Goal: Task Accomplishment & Management: Complete application form

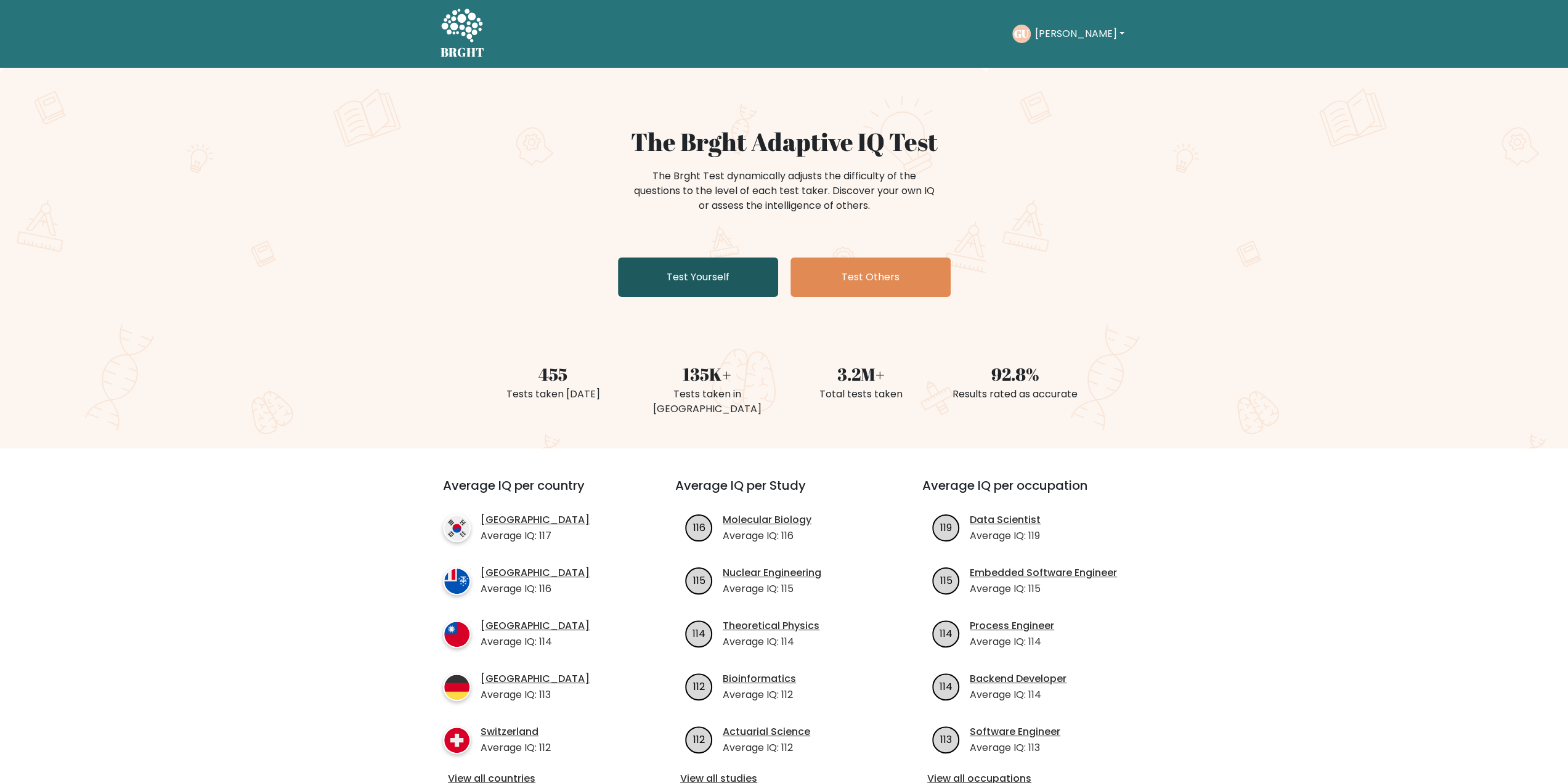
click at [725, 275] on link "Test Yourself" at bounding box center [697, 277] width 160 height 40
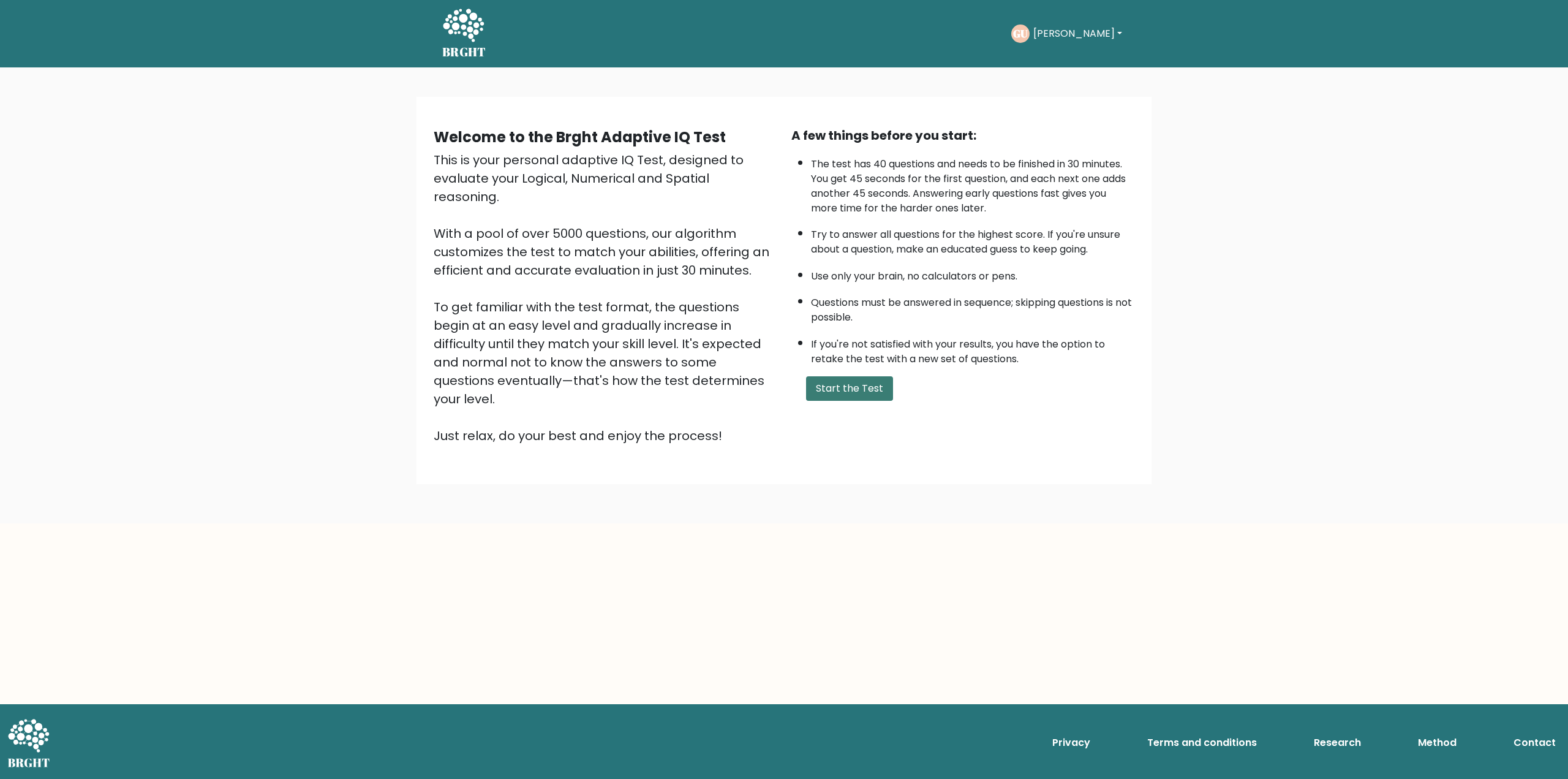
click at [827, 382] on button "Start the Test" at bounding box center [849, 389] width 87 height 25
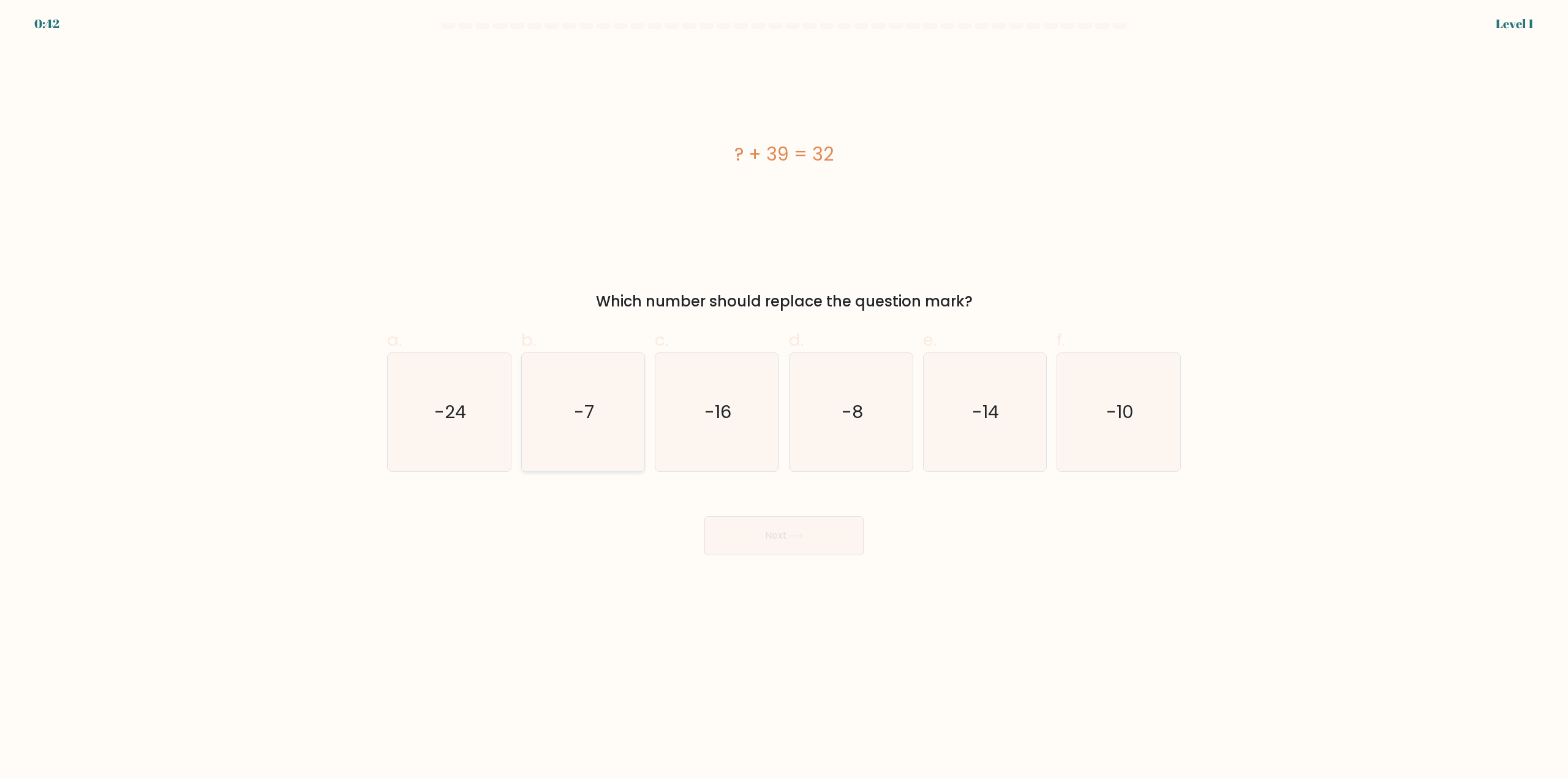
click at [580, 416] on text "-7" at bounding box center [584, 412] width 20 height 25
click at [784, 398] on input "b. -7" at bounding box center [784, 394] width 1 height 8
radio input "true"
click at [777, 536] on button "Next" at bounding box center [784, 535] width 159 height 39
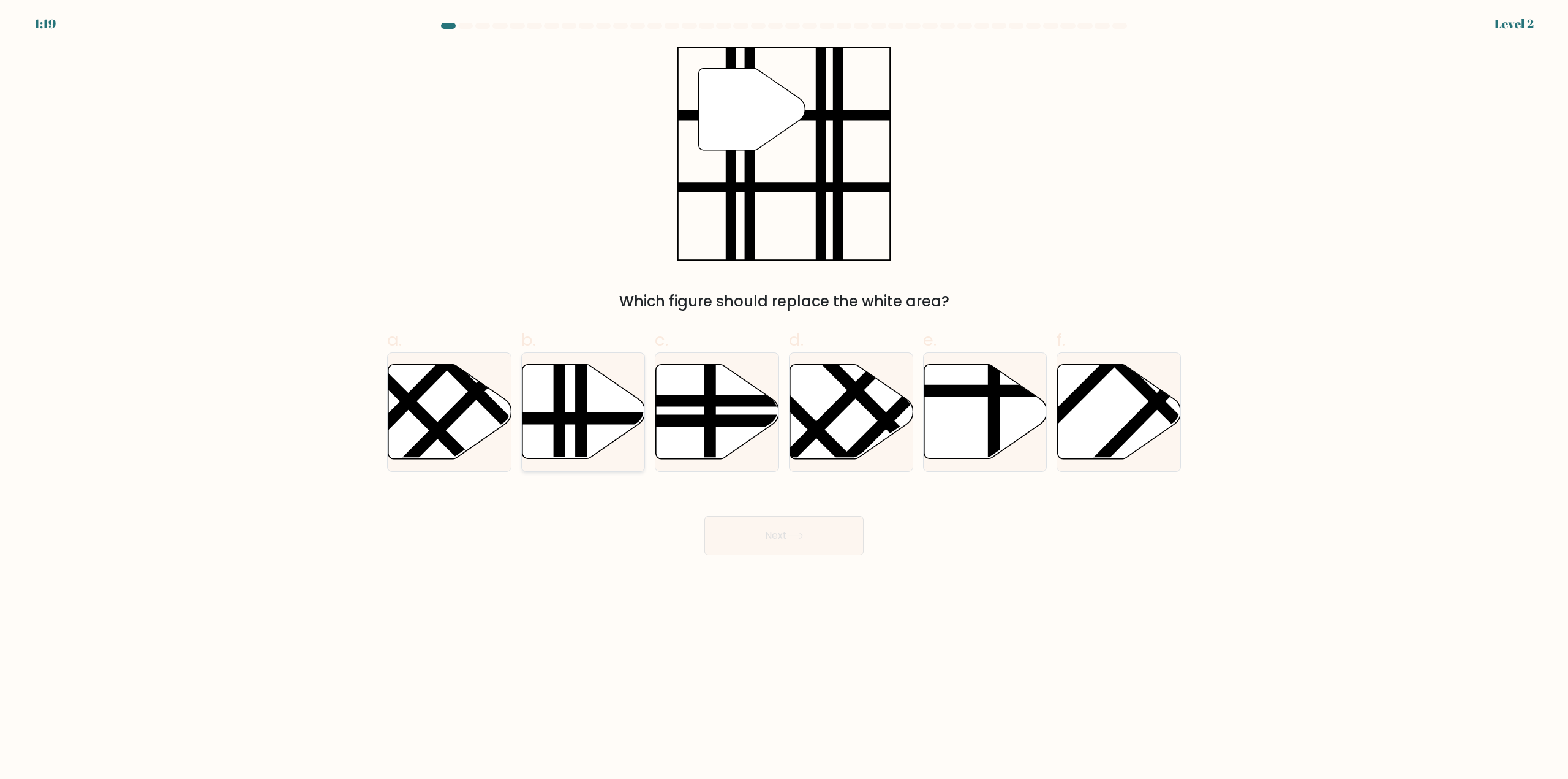
click at [599, 418] on line at bounding box center [621, 418] width 248 height 0
click at [784, 398] on input "b." at bounding box center [784, 394] width 1 height 8
radio input "true"
click at [775, 529] on button "Next" at bounding box center [784, 535] width 159 height 39
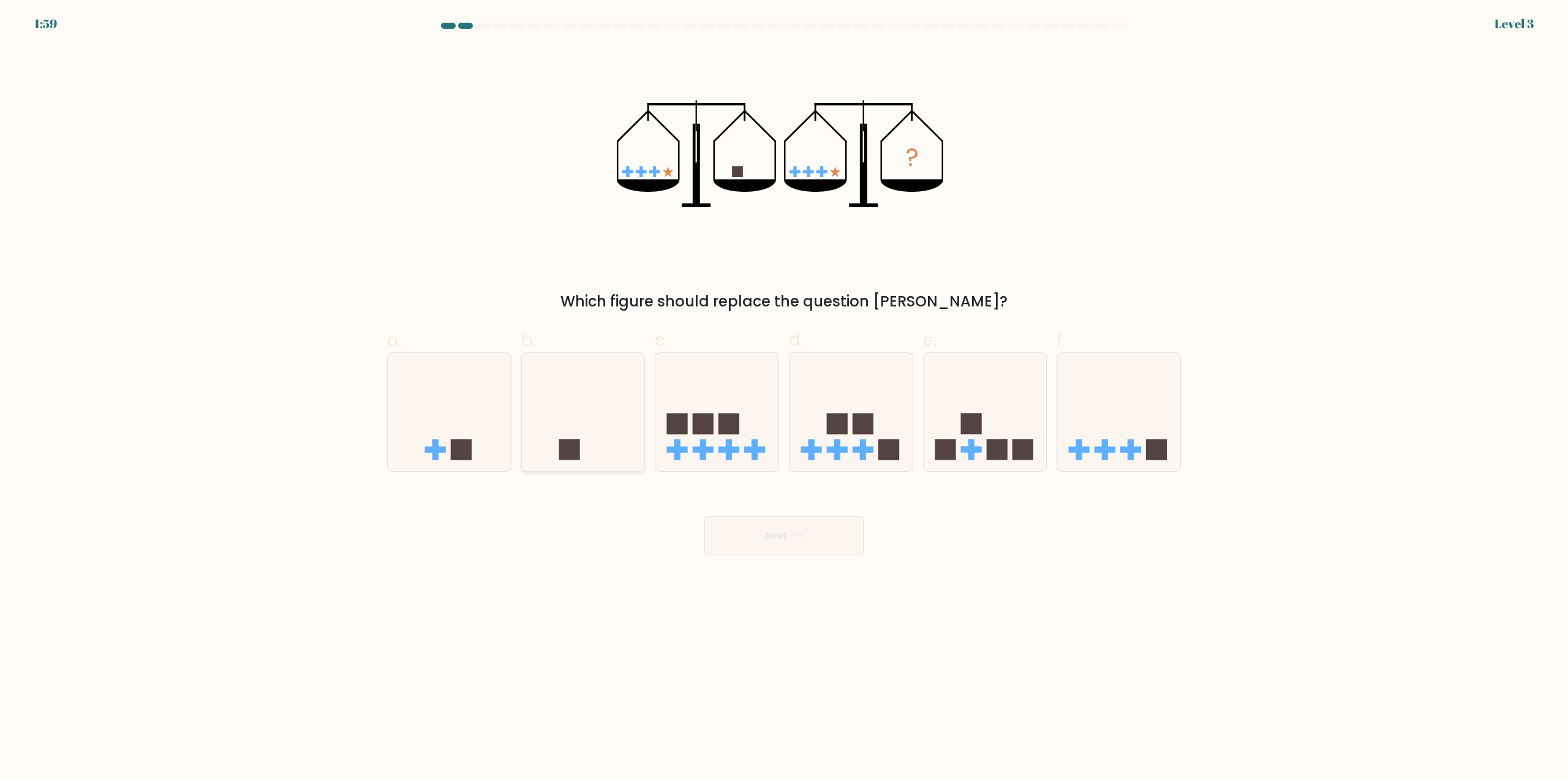
click at [596, 446] on icon at bounding box center [584, 412] width 123 height 102
click at [784, 398] on input "b." at bounding box center [784, 394] width 1 height 8
radio input "true"
click at [797, 546] on button "Next" at bounding box center [784, 535] width 159 height 39
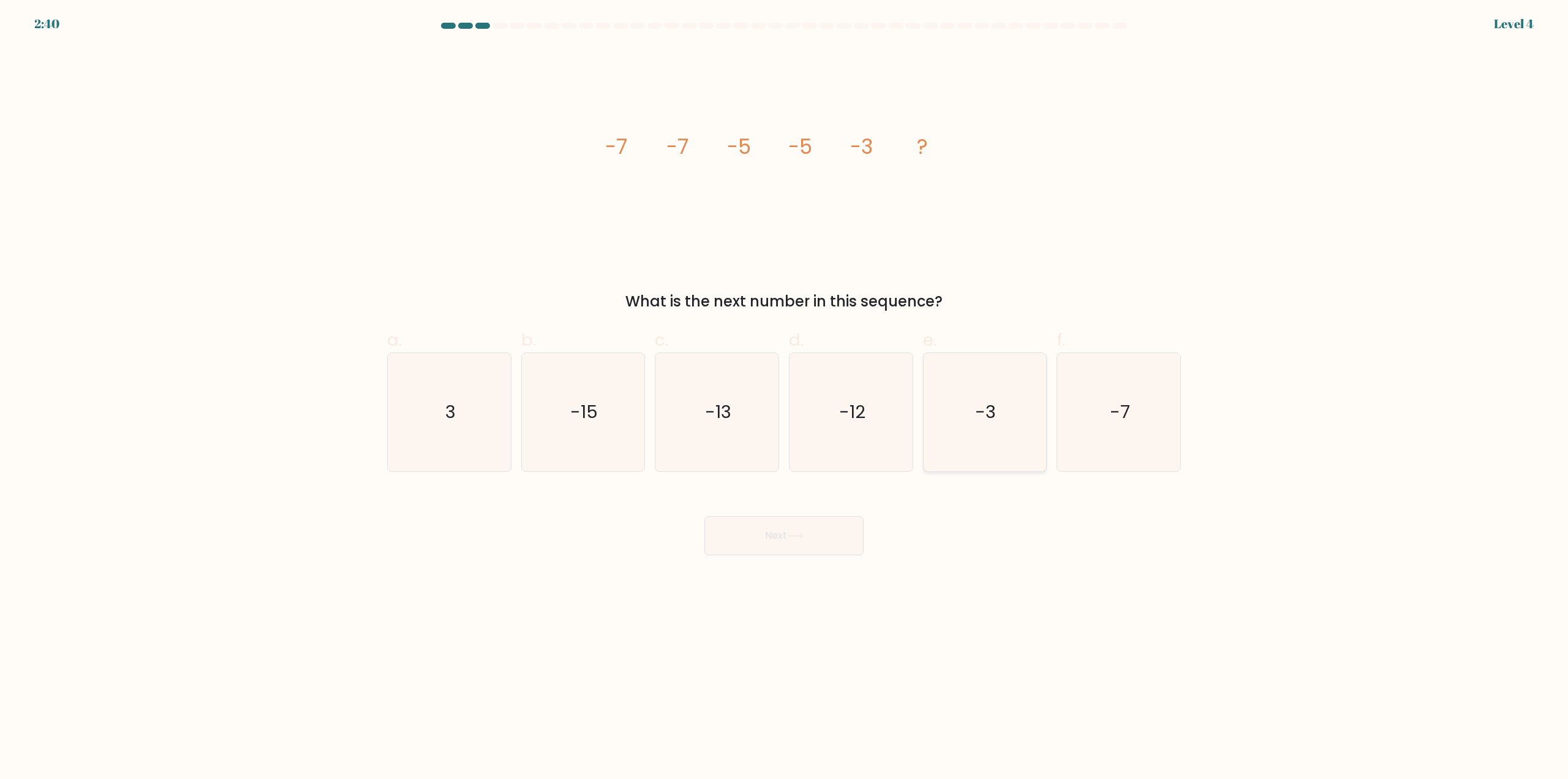
click at [995, 400] on text "-3" at bounding box center [986, 412] width 21 height 25
click at [785, 398] on input "e. -3" at bounding box center [784, 394] width 1 height 8
radio input "true"
click at [811, 540] on button "Next" at bounding box center [784, 535] width 159 height 39
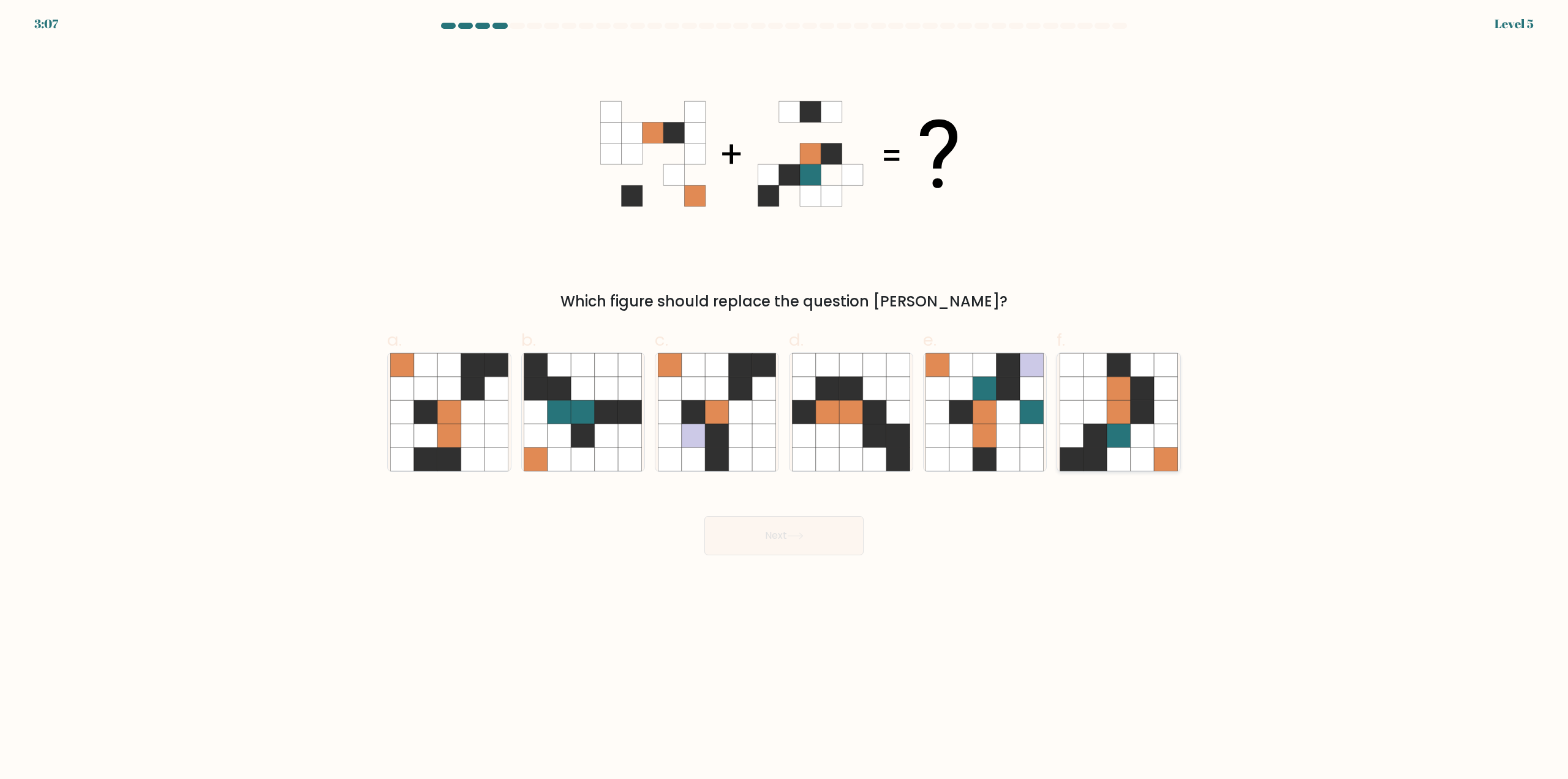
click at [1164, 400] on icon at bounding box center [1166, 412] width 23 height 23
click at [785, 398] on input "f." at bounding box center [784, 394] width 1 height 8
radio input "true"
click at [822, 538] on button "Next" at bounding box center [784, 535] width 159 height 39
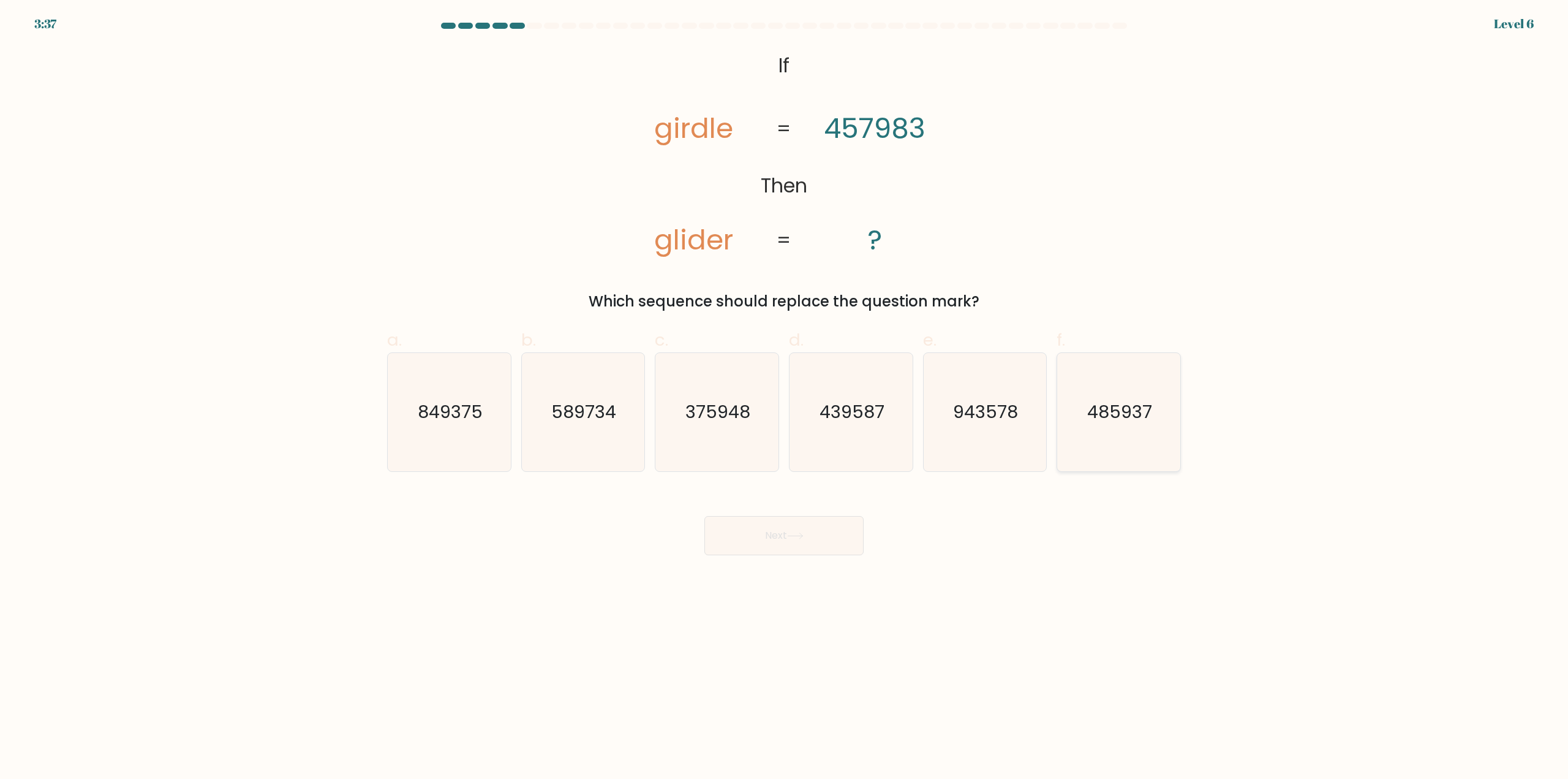
click at [1149, 406] on text "485937" at bounding box center [1120, 412] width 65 height 25
click at [785, 398] on input "f. 485937" at bounding box center [784, 394] width 1 height 8
radio input "true"
click at [819, 534] on button "Next" at bounding box center [784, 535] width 159 height 39
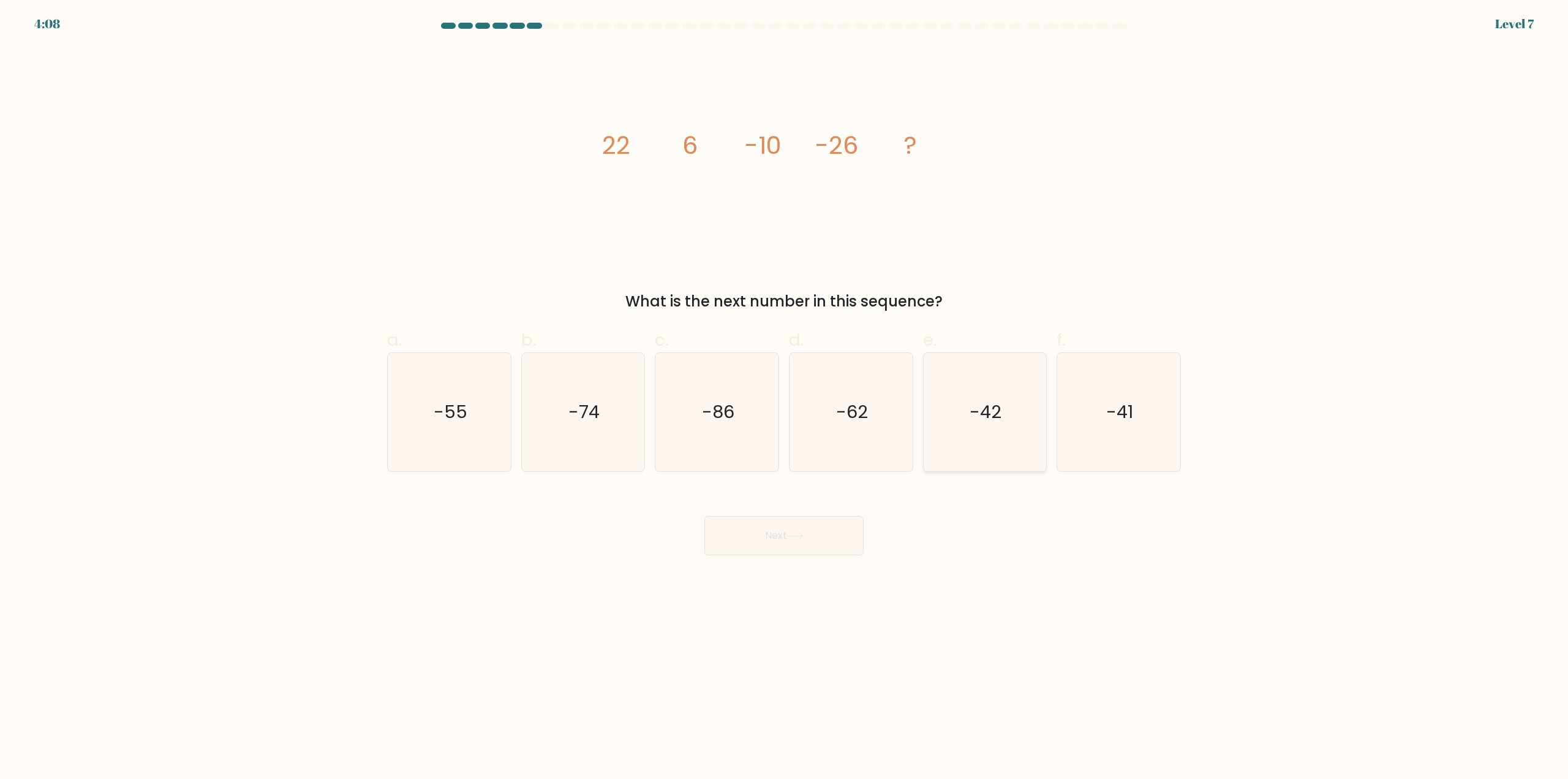
drag, startPoint x: 1004, startPoint y: 426, endPoint x: 982, endPoint y: 453, distance: 34.8
click at [1004, 424] on icon "-42" at bounding box center [984, 412] width 118 height 118
click at [785, 398] on input "e. -42" at bounding box center [784, 394] width 1 height 8
radio input "true"
click at [792, 544] on button "Next" at bounding box center [784, 535] width 159 height 39
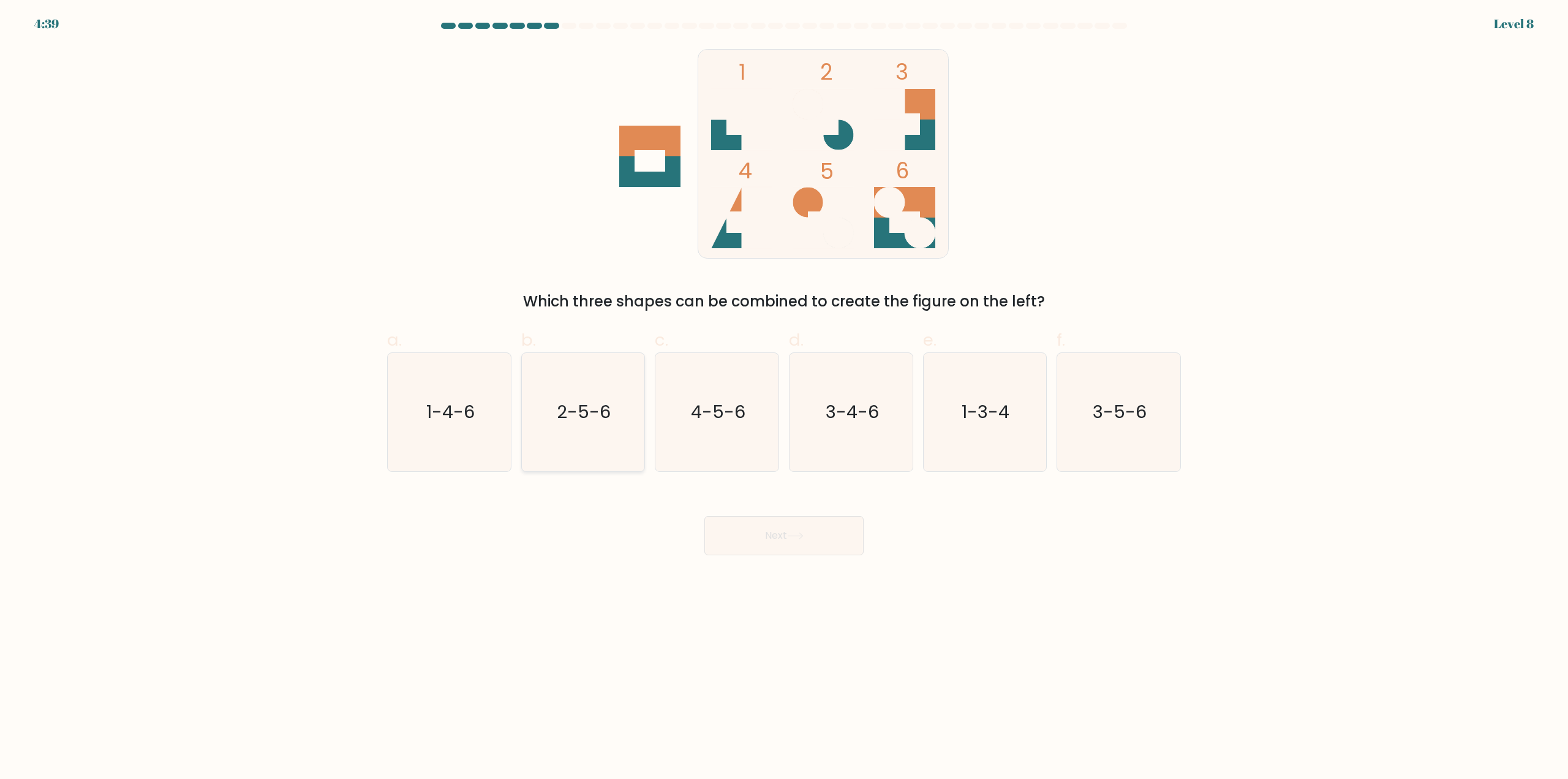
click at [584, 442] on icon "2-5-6" at bounding box center [582, 412] width 118 height 118
click at [784, 398] on input "b. 2-5-6" at bounding box center [784, 394] width 1 height 8
radio input "true"
click at [778, 531] on button "Next" at bounding box center [784, 535] width 159 height 39
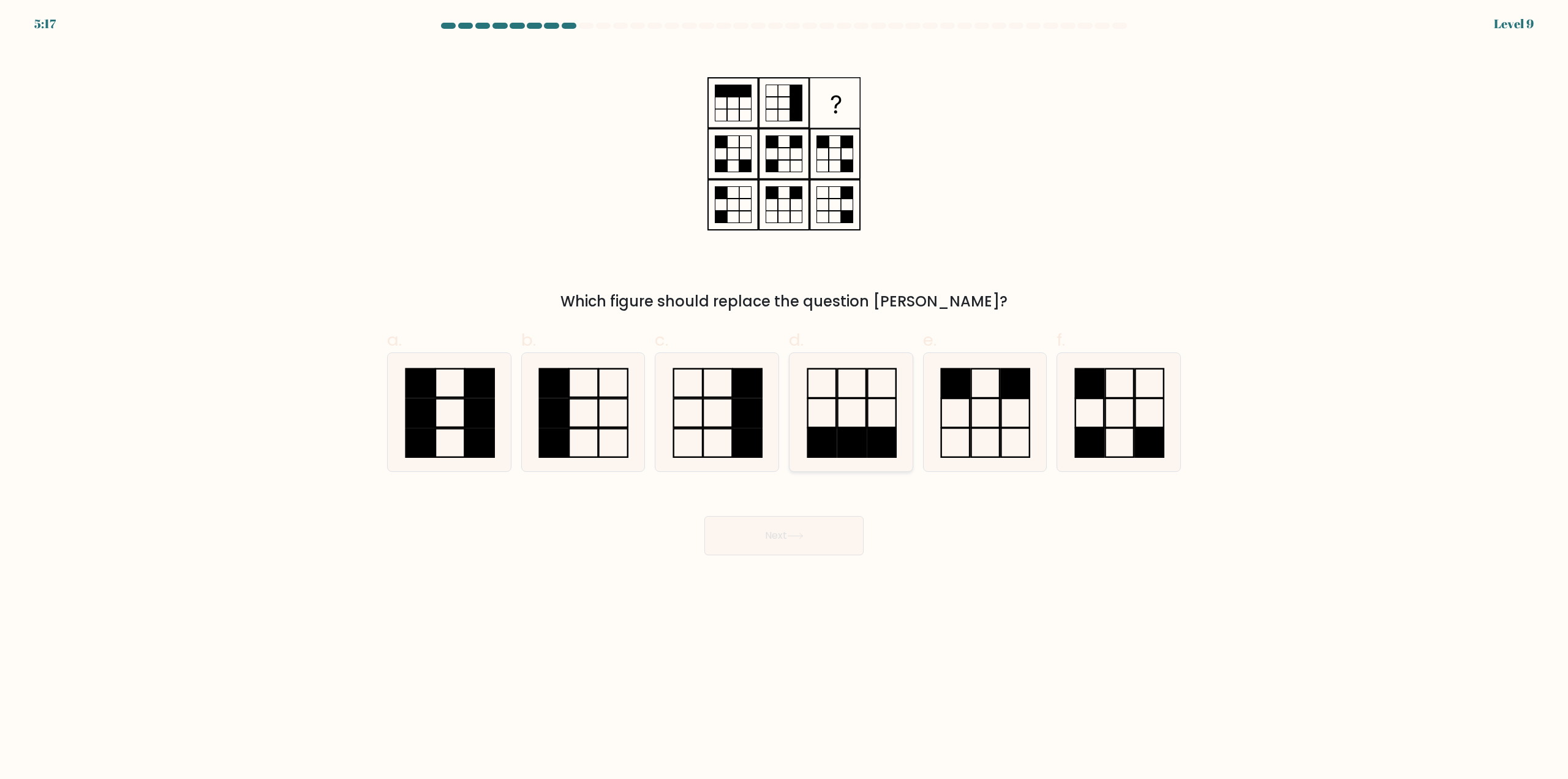
drag, startPoint x: 841, startPoint y: 431, endPoint x: 850, endPoint y: 445, distance: 16.6
click at [843, 428] on icon at bounding box center [851, 412] width 118 height 118
click at [785, 398] on input "d." at bounding box center [784, 394] width 1 height 8
radio input "true"
click at [801, 531] on button "Next" at bounding box center [784, 535] width 159 height 39
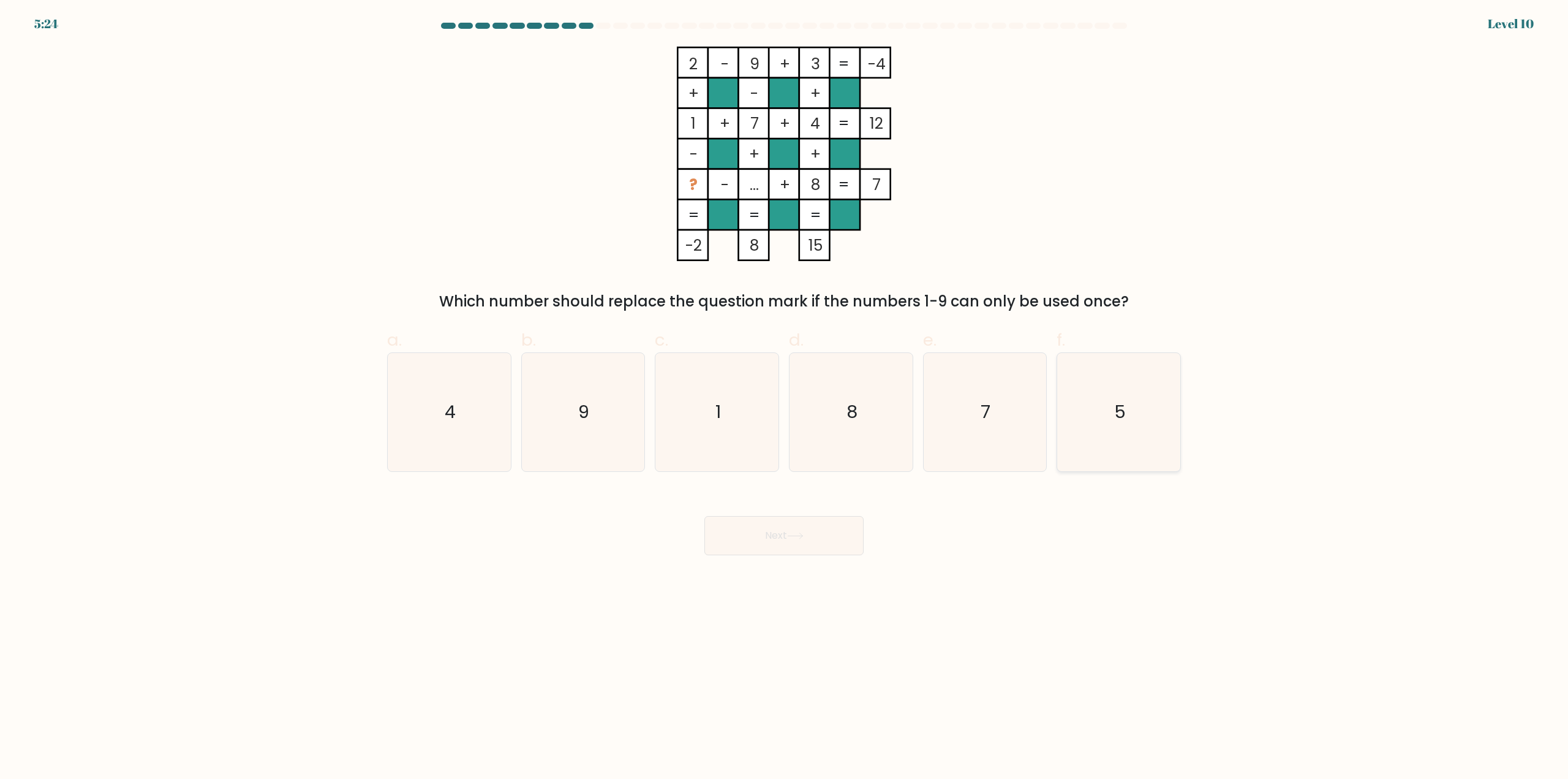
click at [1110, 389] on icon "5" at bounding box center [1118, 412] width 118 height 118
click at [785, 390] on input "f. 5" at bounding box center [784, 394] width 1 height 8
radio input "true"
click at [785, 537] on button "Next" at bounding box center [784, 535] width 159 height 39
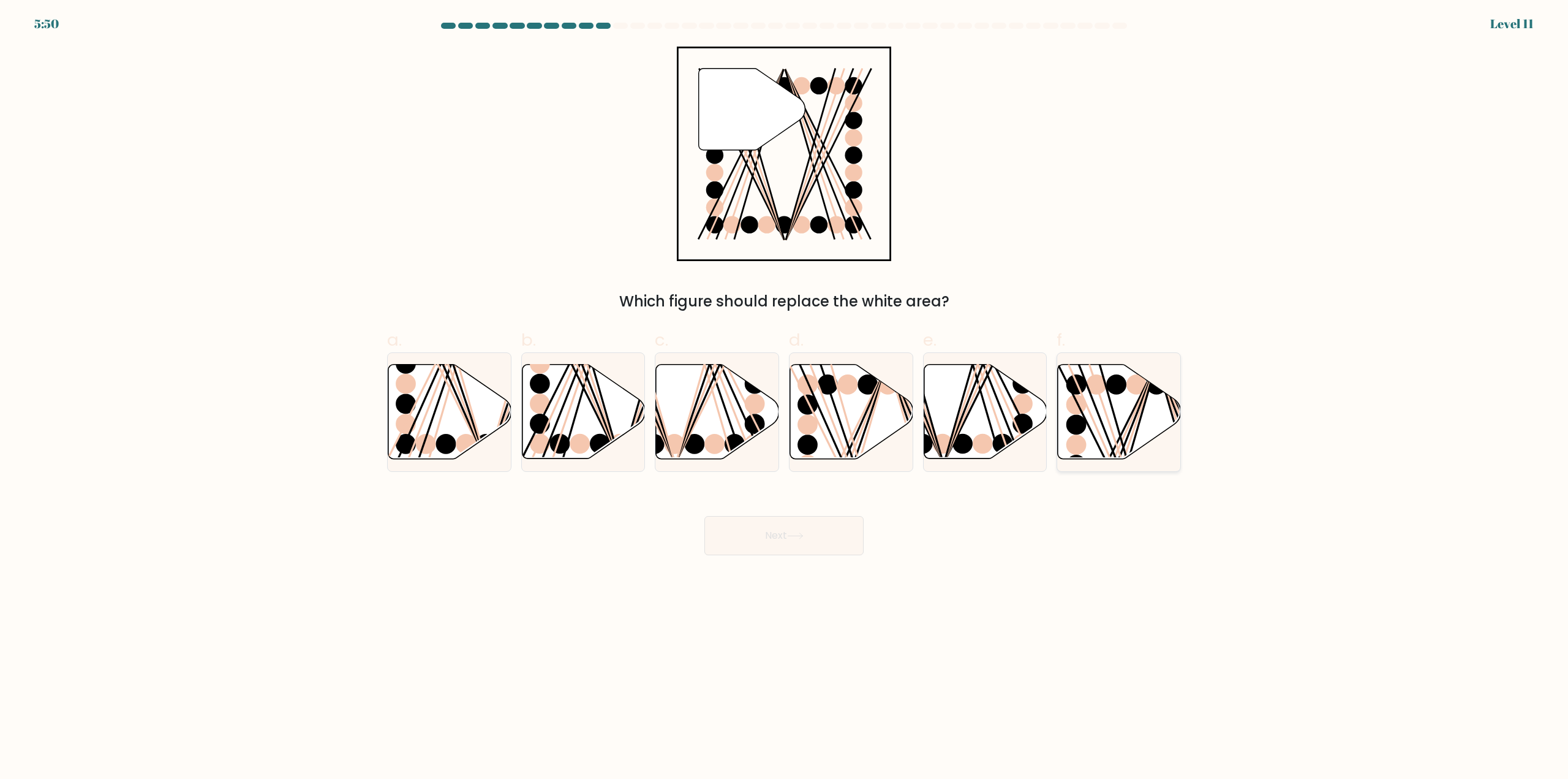
click at [1087, 432] on icon at bounding box center [1119, 412] width 123 height 95
click at [785, 398] on input "f." at bounding box center [784, 394] width 1 height 8
radio input "true"
click at [775, 526] on button "Next" at bounding box center [784, 535] width 159 height 39
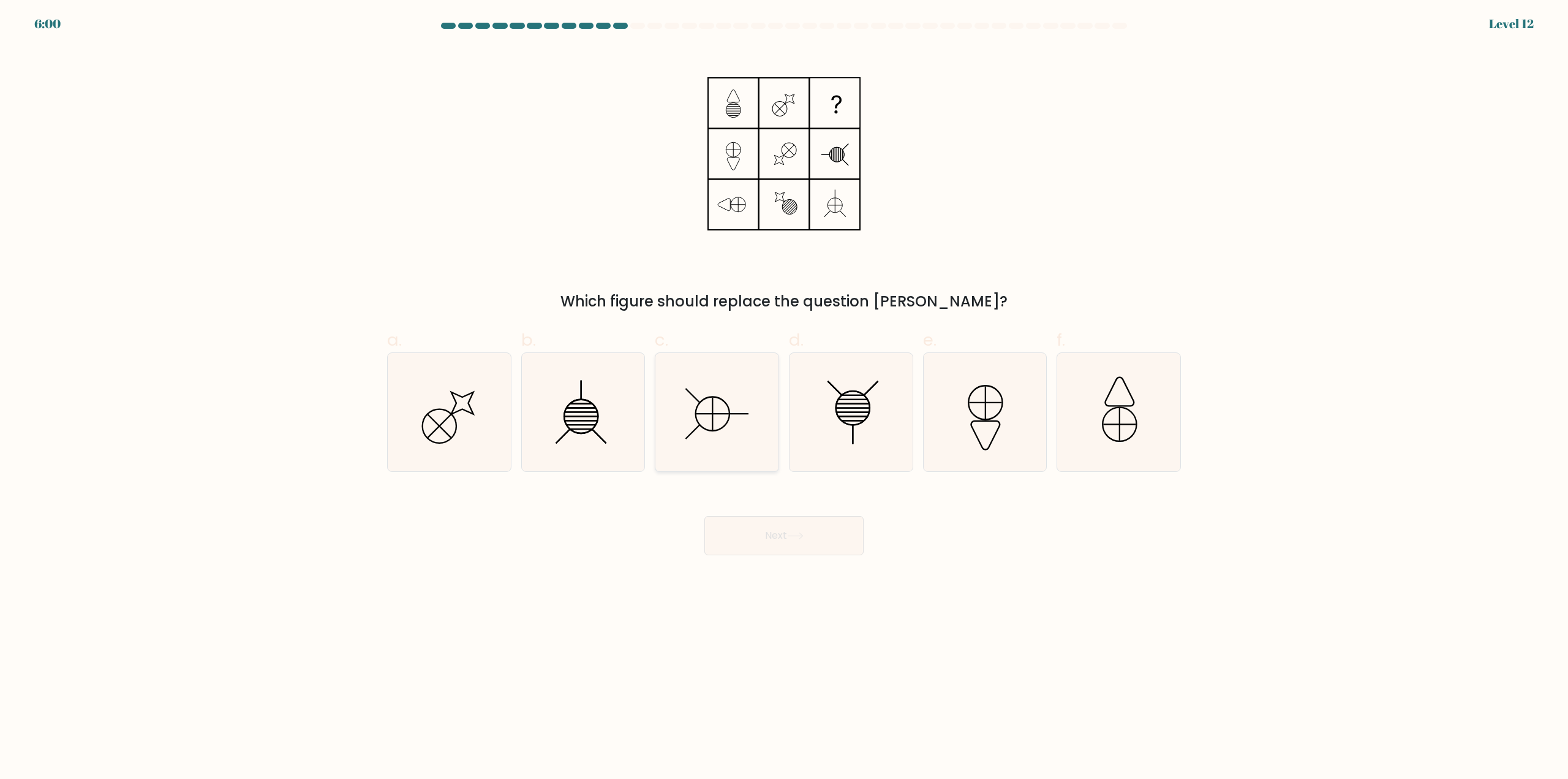
drag, startPoint x: 702, startPoint y: 415, endPoint x: 727, endPoint y: 466, distance: 56.8
click at [702, 408] on icon at bounding box center [717, 412] width 118 height 118
click at [784, 398] on input "c." at bounding box center [784, 394] width 1 height 8
radio input "true"
click at [785, 532] on button "Next" at bounding box center [784, 535] width 159 height 39
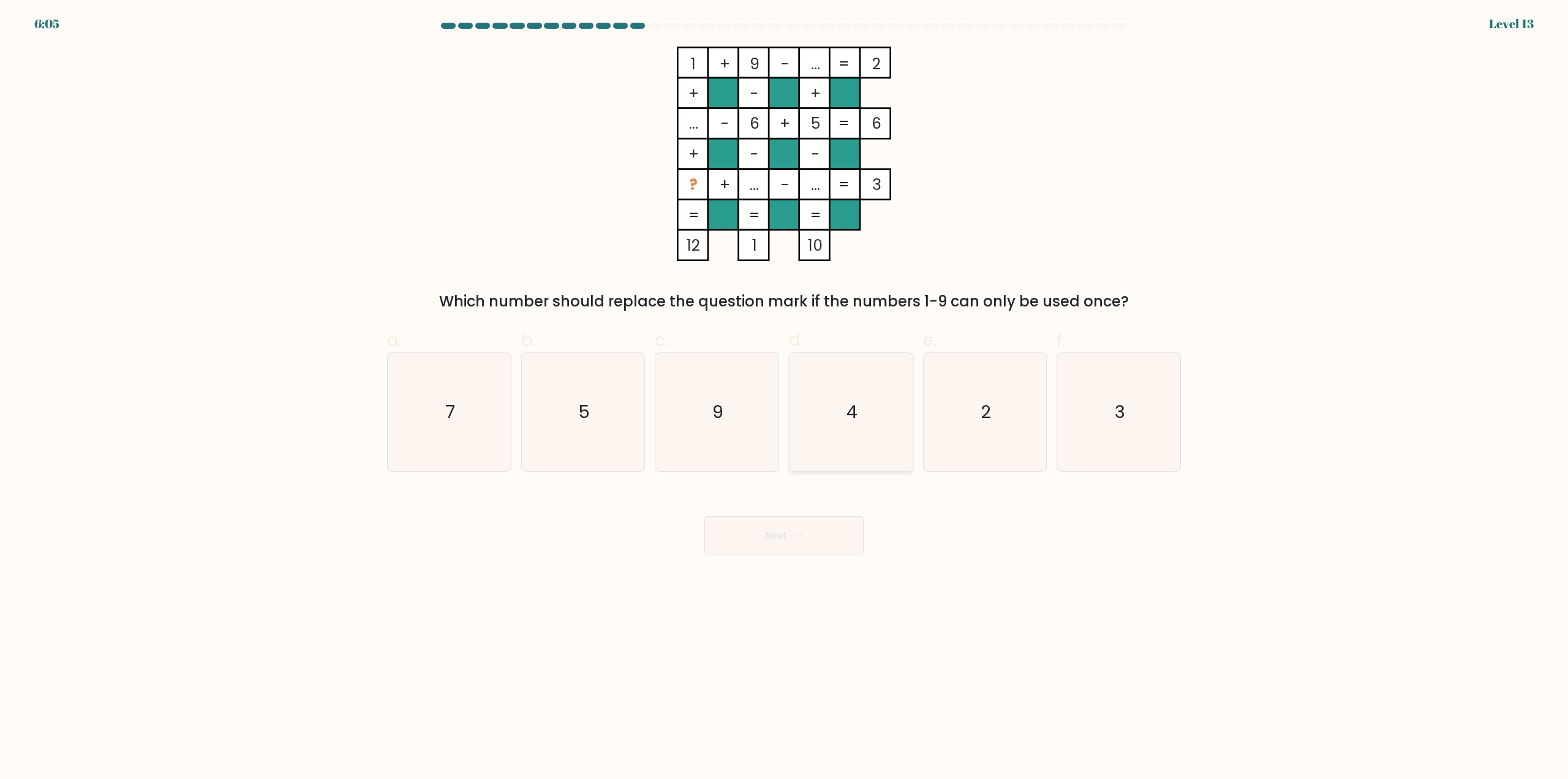
click at [855, 387] on icon "4" at bounding box center [851, 412] width 118 height 118
click at [785, 390] on input "d. 4" at bounding box center [784, 394] width 1 height 8
radio input "true"
click at [765, 542] on button "Next" at bounding box center [784, 535] width 159 height 39
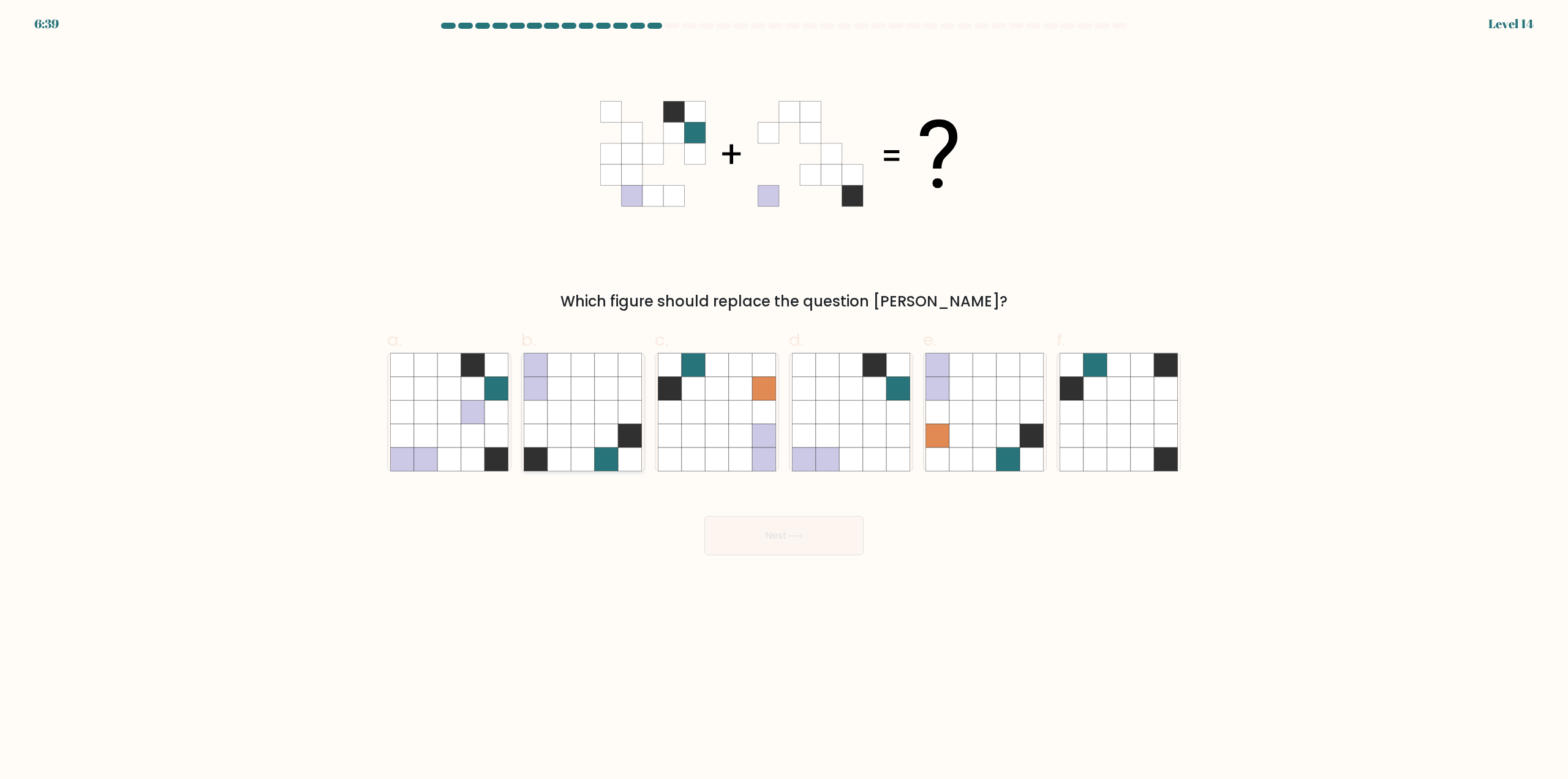
click at [560, 422] on icon at bounding box center [559, 412] width 23 height 23
click at [784, 398] on input "b." at bounding box center [784, 394] width 1 height 8
radio input "true"
click at [816, 537] on button "Next" at bounding box center [784, 535] width 159 height 39
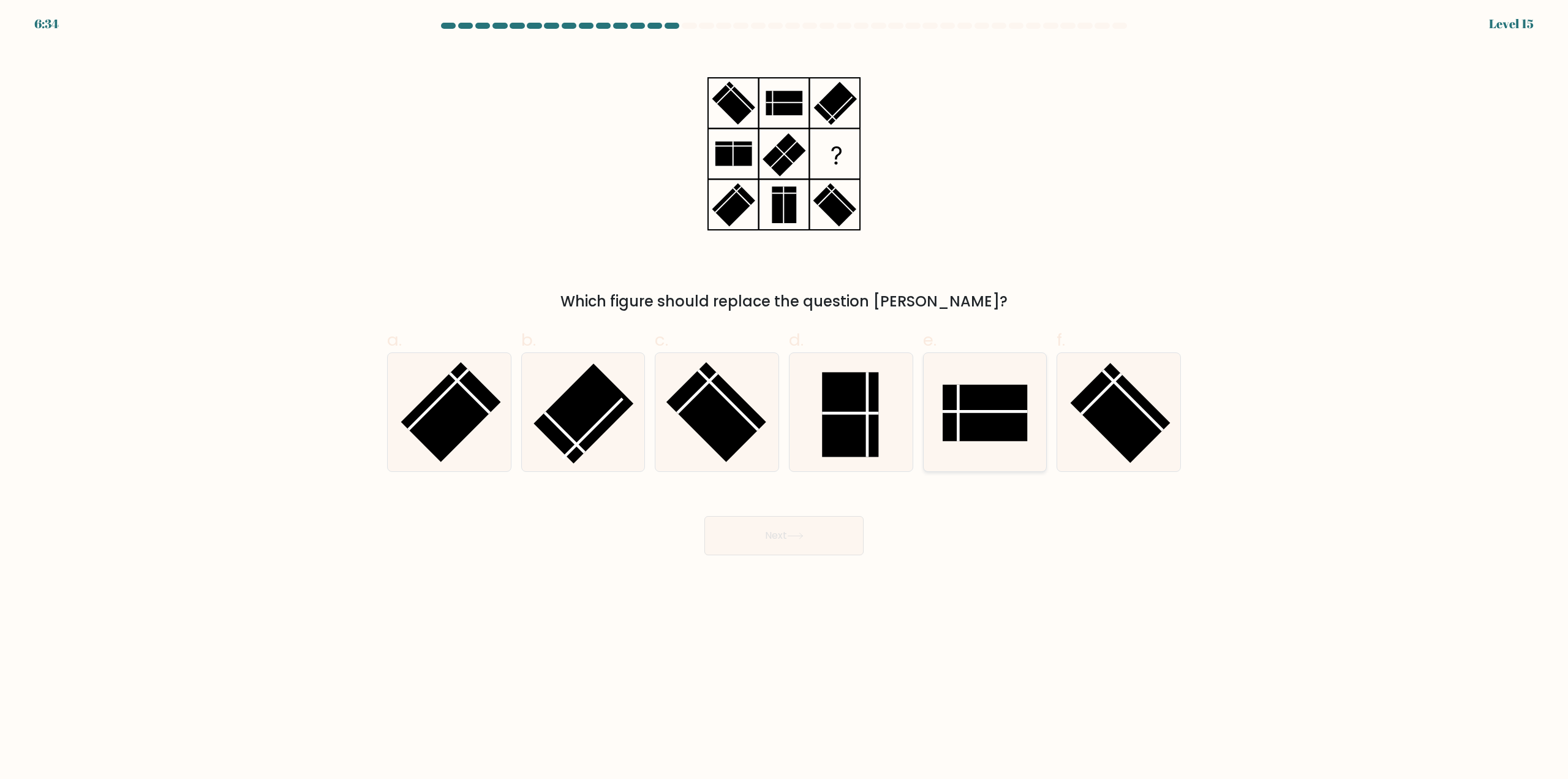
click at [965, 426] on rect at bounding box center [985, 413] width 85 height 57
click at [785, 398] on input "e." at bounding box center [784, 394] width 1 height 8
radio input "true"
click at [768, 544] on button "Next" at bounding box center [784, 535] width 159 height 39
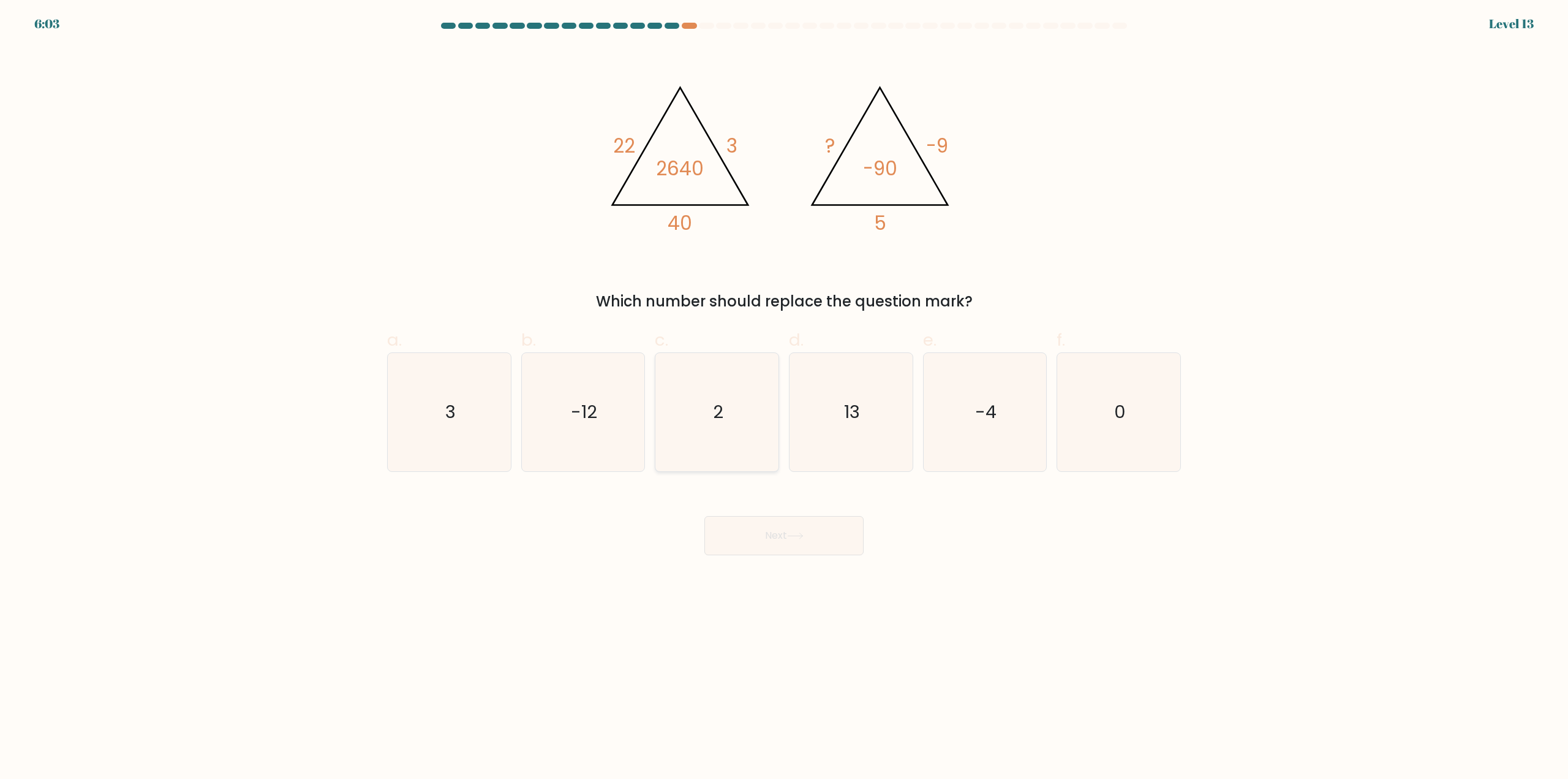
click at [711, 396] on icon "2" at bounding box center [717, 412] width 118 height 118
click at [784, 396] on input "c. 2" at bounding box center [784, 394] width 1 height 8
radio input "true"
click at [799, 534] on icon at bounding box center [795, 536] width 17 height 7
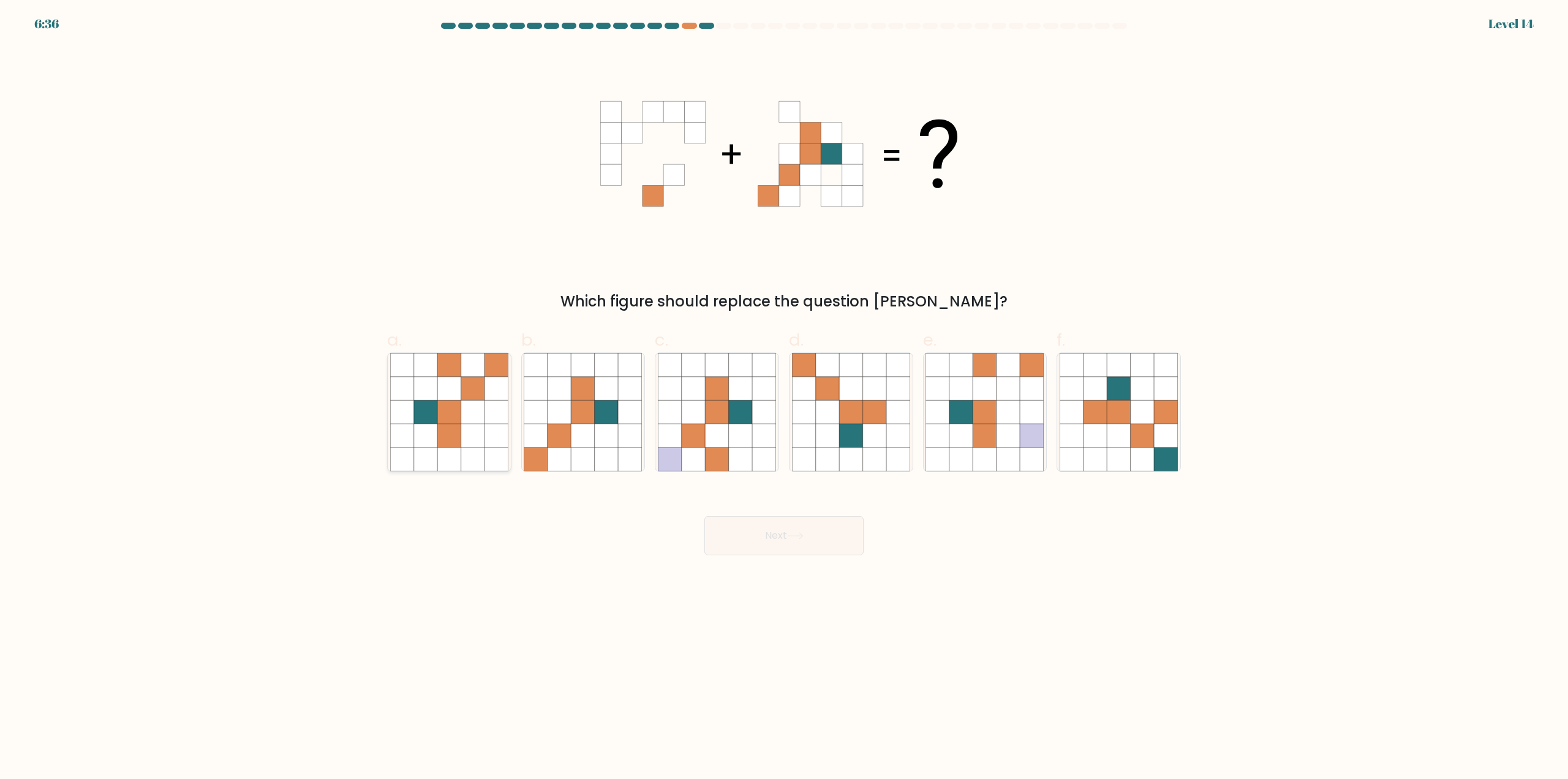
click at [438, 402] on icon at bounding box center [449, 412] width 23 height 23
click at [784, 398] on input "a." at bounding box center [784, 394] width 1 height 8
radio input "true"
click at [773, 534] on button "Next" at bounding box center [784, 535] width 159 height 39
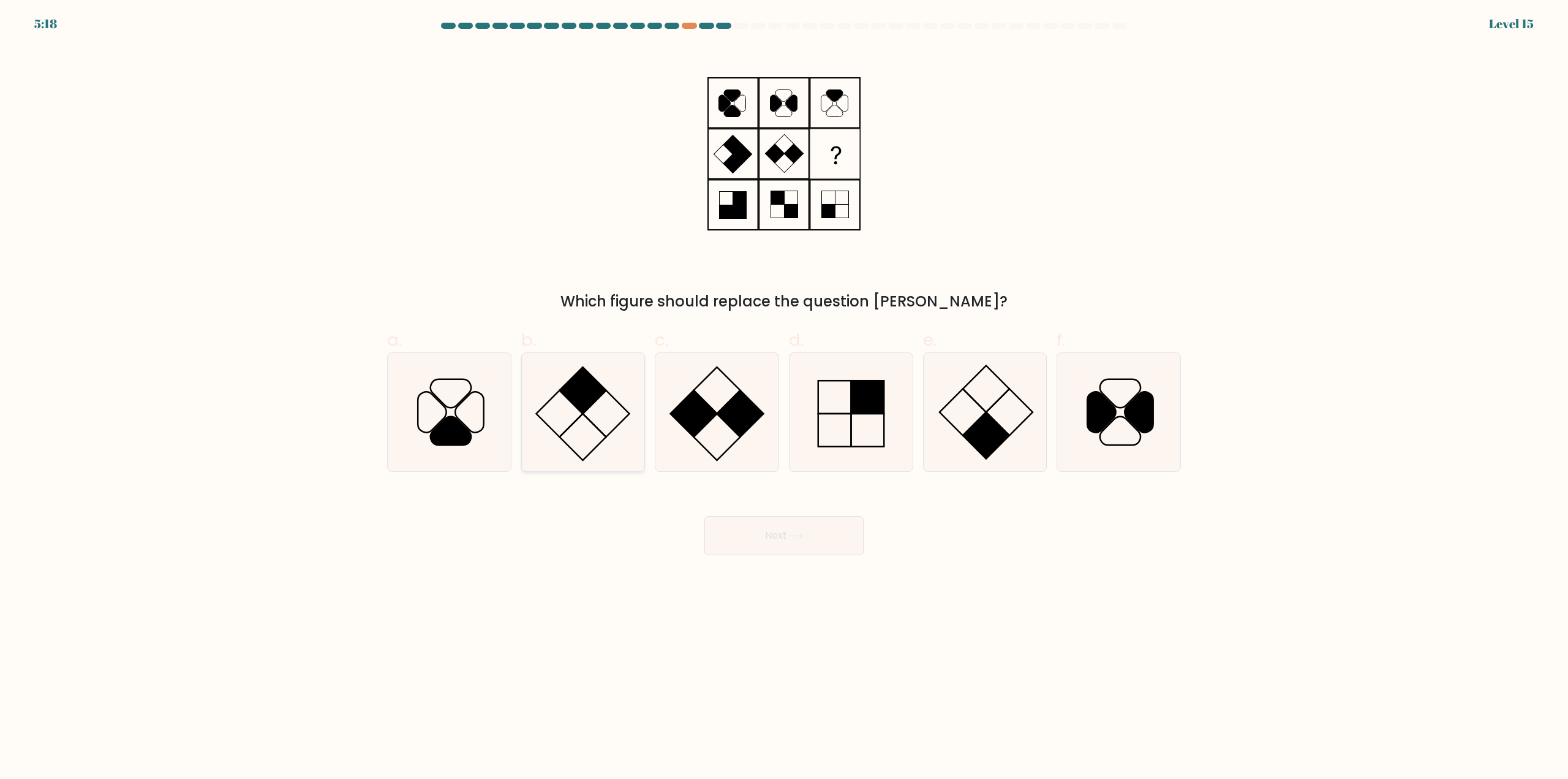
click at [603, 424] on icon at bounding box center [582, 412] width 118 height 118
click at [784, 398] on input "b." at bounding box center [784, 394] width 1 height 8
radio input "true"
click at [769, 546] on button "Next" at bounding box center [784, 535] width 159 height 39
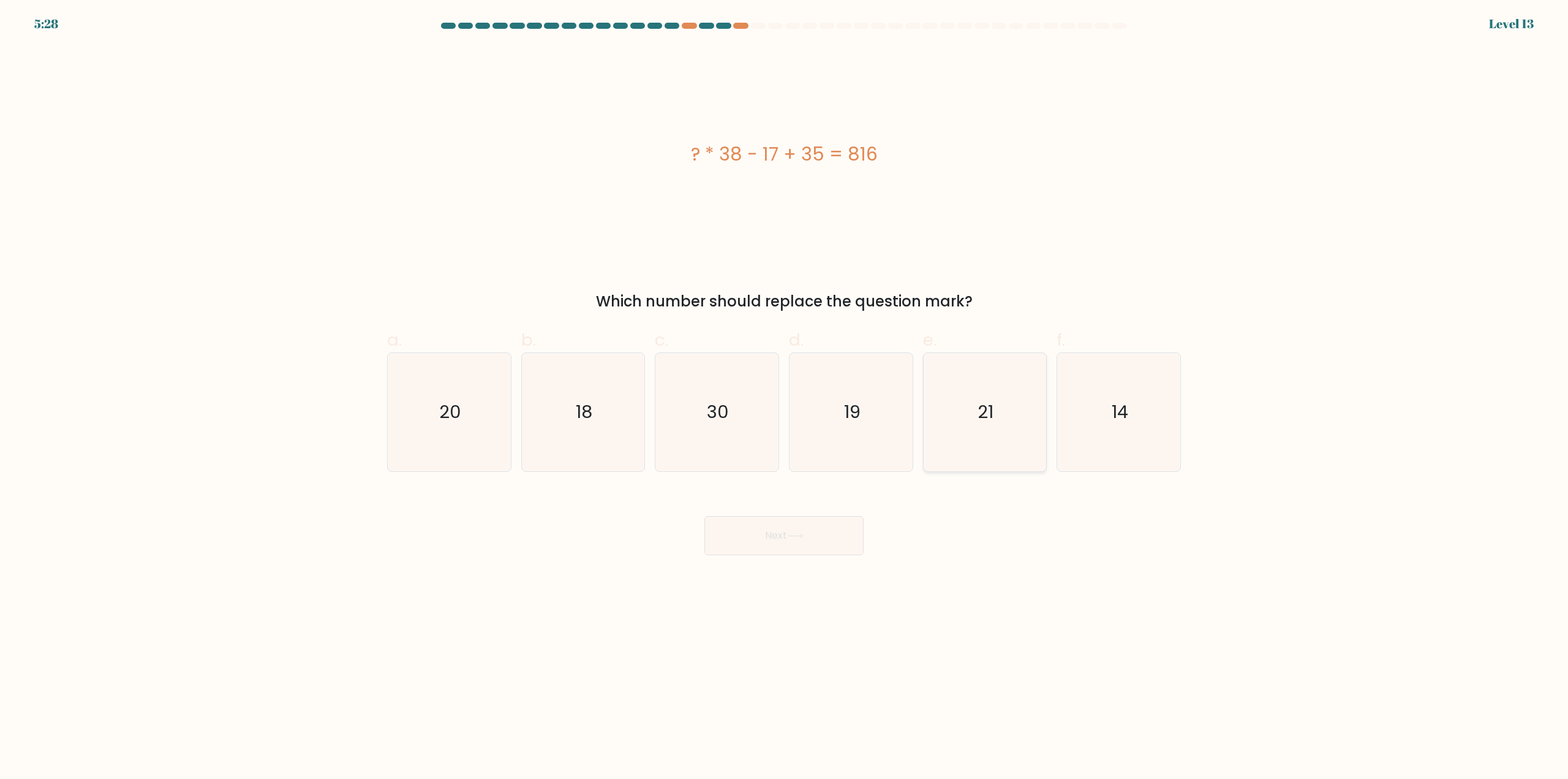
click at [964, 404] on icon "21" at bounding box center [984, 412] width 118 height 118
click at [785, 398] on input "e. 21" at bounding box center [784, 394] width 1 height 8
radio input "true"
click at [825, 530] on button "Next" at bounding box center [784, 535] width 159 height 39
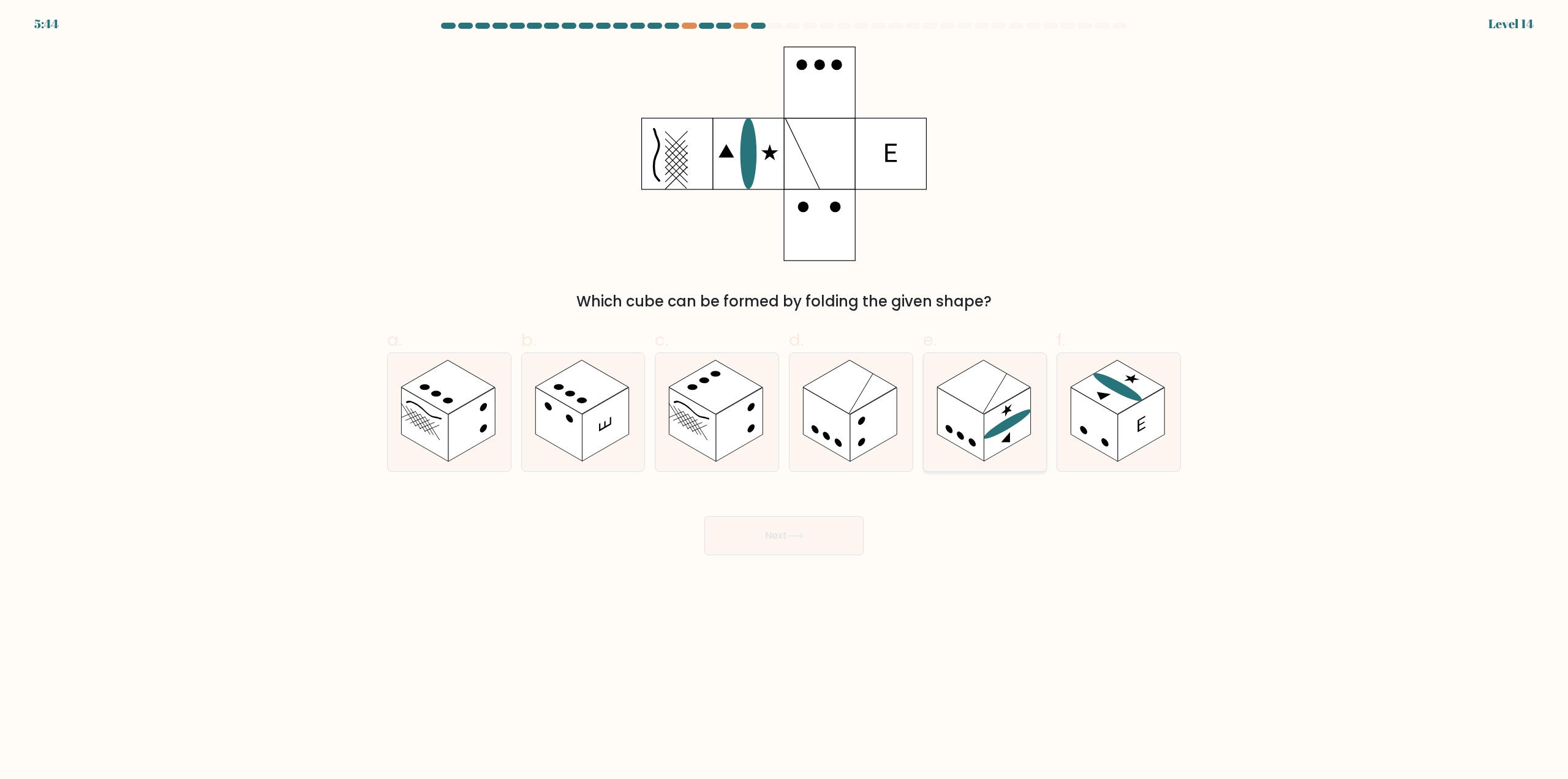
click at [1040, 415] on icon at bounding box center [985, 412] width 123 height 118
click at [785, 398] on input "e." at bounding box center [784, 394] width 1 height 8
radio input "true"
click at [811, 536] on button "Next" at bounding box center [784, 535] width 159 height 39
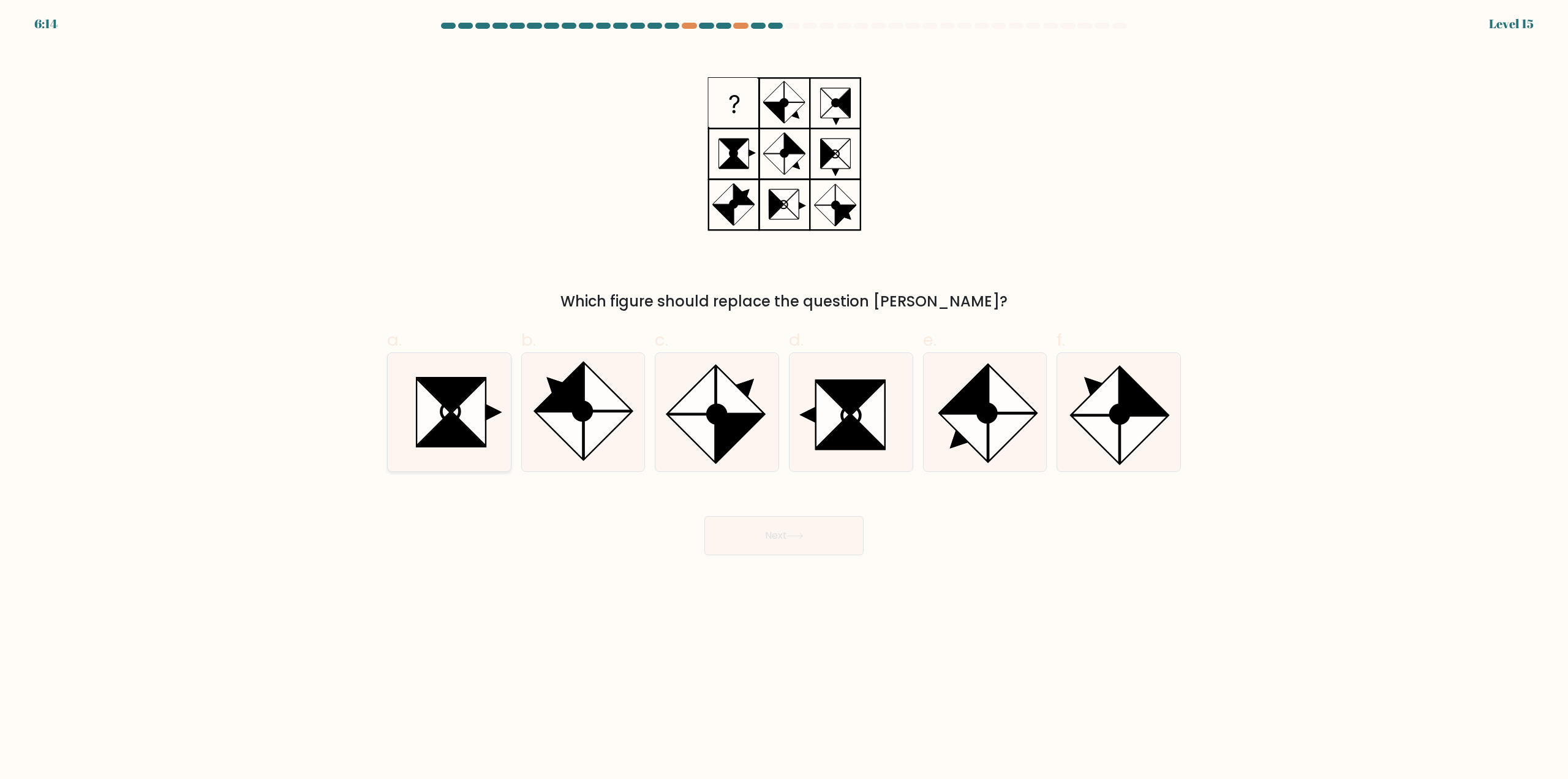
click at [472, 429] on icon at bounding box center [469, 412] width 34 height 67
click at [784, 398] on input "a." at bounding box center [784, 394] width 1 height 8
radio input "true"
click at [784, 535] on button "Next" at bounding box center [784, 535] width 159 height 39
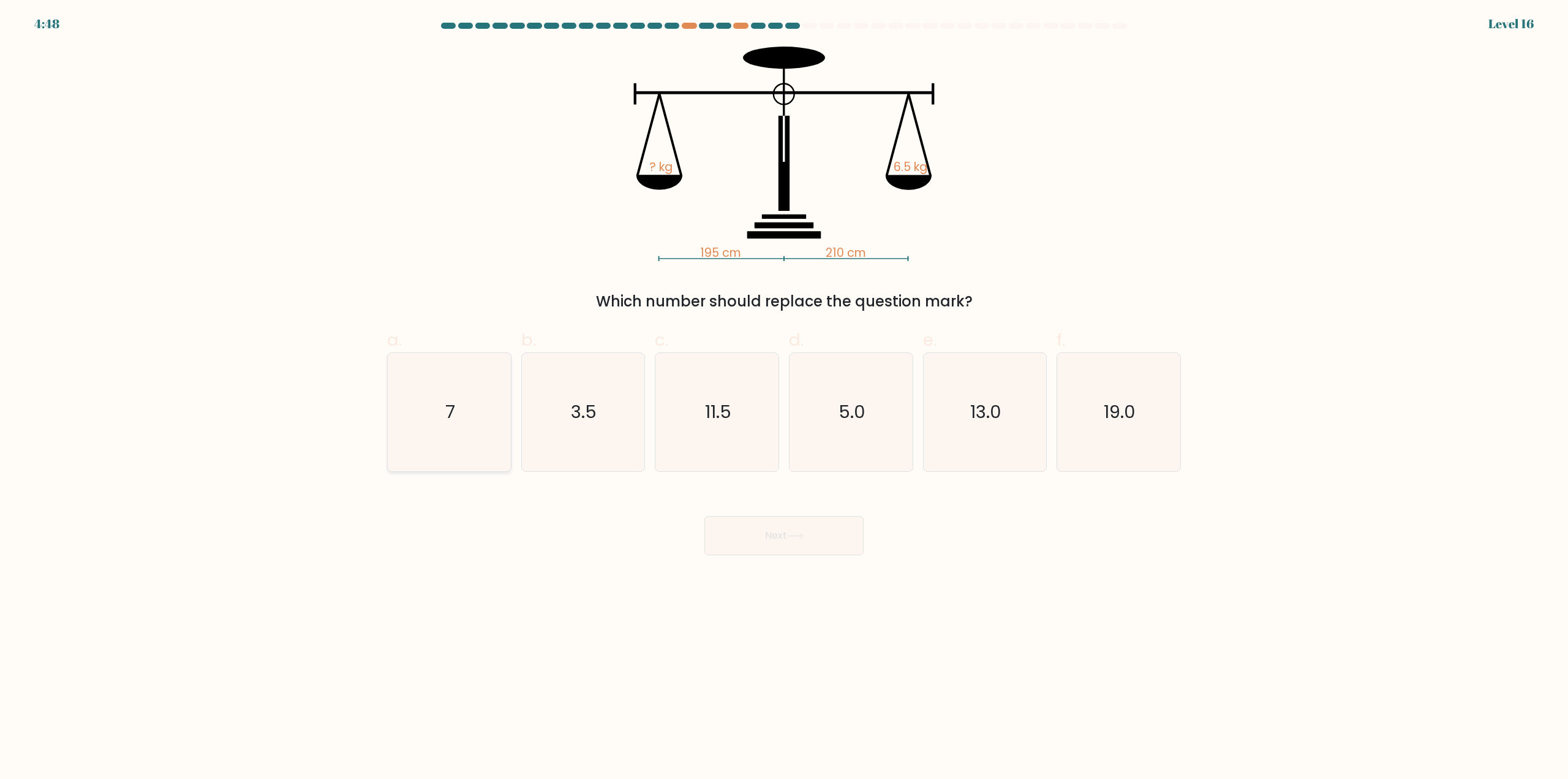
click at [473, 406] on icon "7" at bounding box center [449, 412] width 118 height 118
click at [784, 398] on input "a. 7" at bounding box center [784, 394] width 1 height 8
radio input "true"
click at [775, 543] on button "Next" at bounding box center [784, 535] width 159 height 39
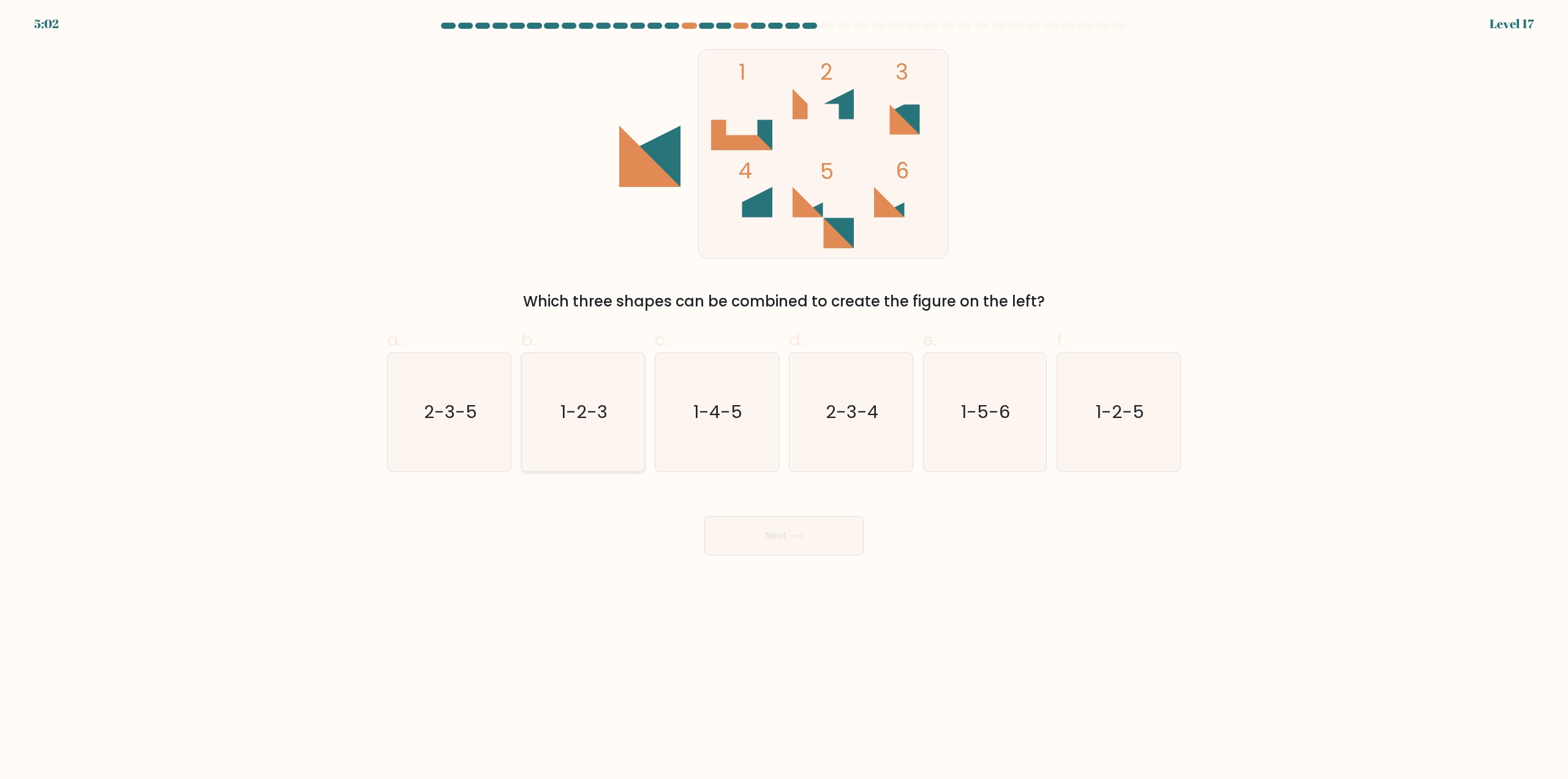
click at [590, 432] on icon "1-2-3" at bounding box center [582, 412] width 118 height 118
click at [784, 398] on input "b. 1-2-3" at bounding box center [784, 394] width 1 height 8
radio input "true"
click at [746, 532] on button "Next" at bounding box center [784, 535] width 159 height 39
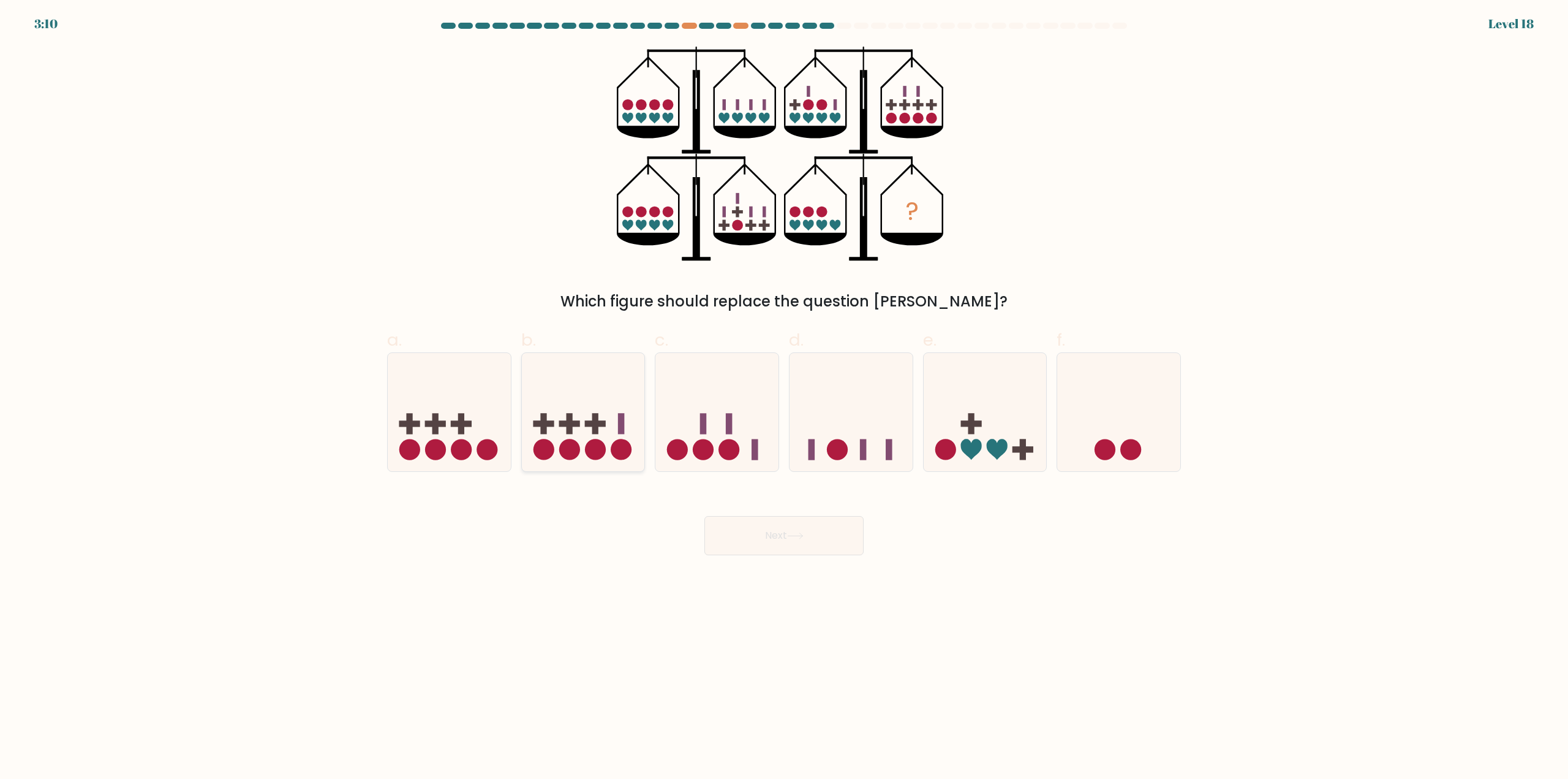
drag, startPoint x: 554, startPoint y: 450, endPoint x: 601, endPoint y: 447, distance: 47.1
click at [555, 449] on icon at bounding box center [584, 412] width 123 height 102
click at [784, 398] on input "b." at bounding box center [784, 394] width 1 height 8
radio input "true"
click at [811, 530] on button "Next" at bounding box center [784, 535] width 159 height 39
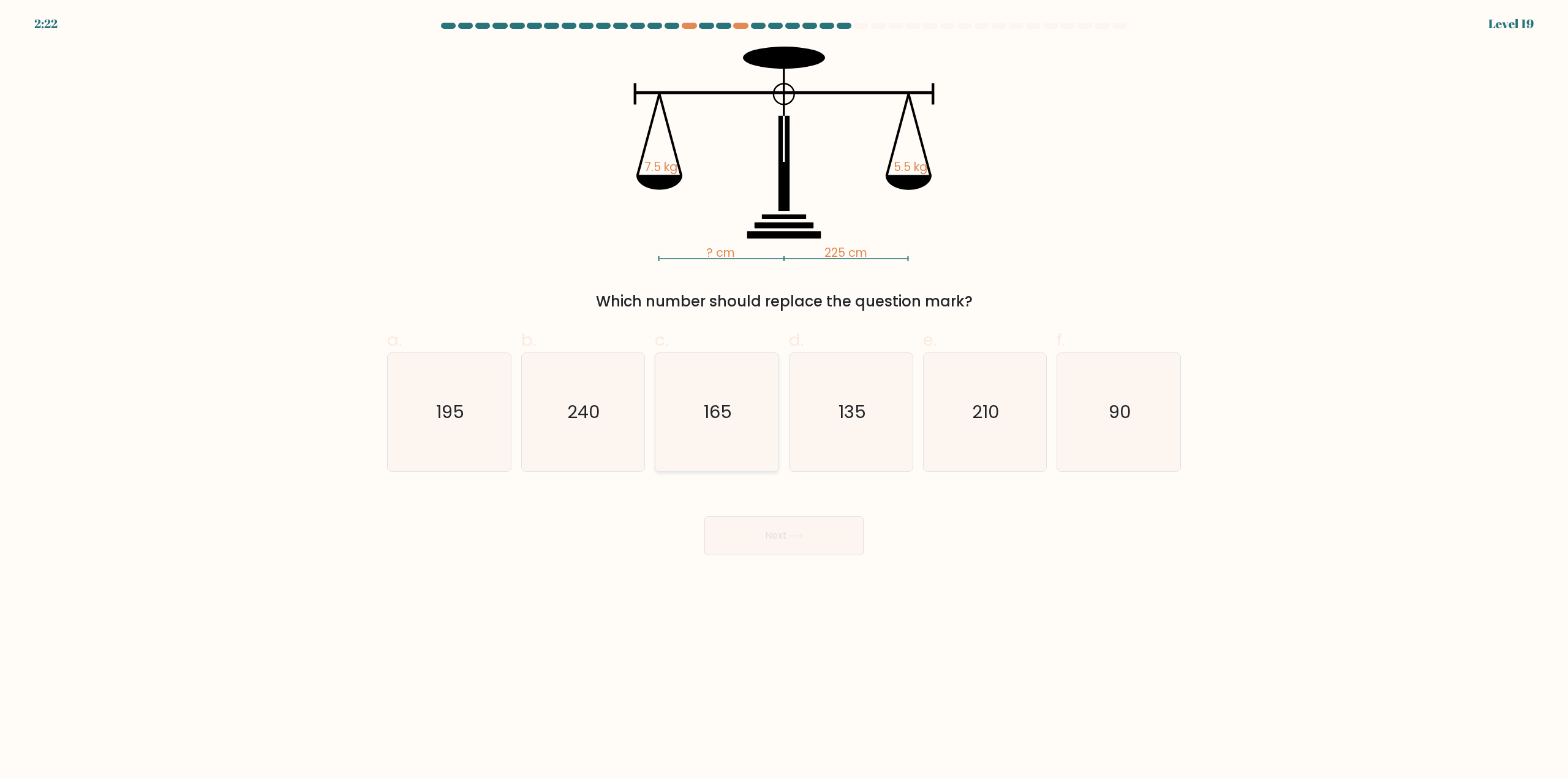
click at [722, 386] on icon "165" at bounding box center [717, 412] width 118 height 118
click at [784, 390] on input "c. 165" at bounding box center [784, 394] width 1 height 8
radio input "true"
click at [789, 536] on button "Next" at bounding box center [784, 535] width 159 height 39
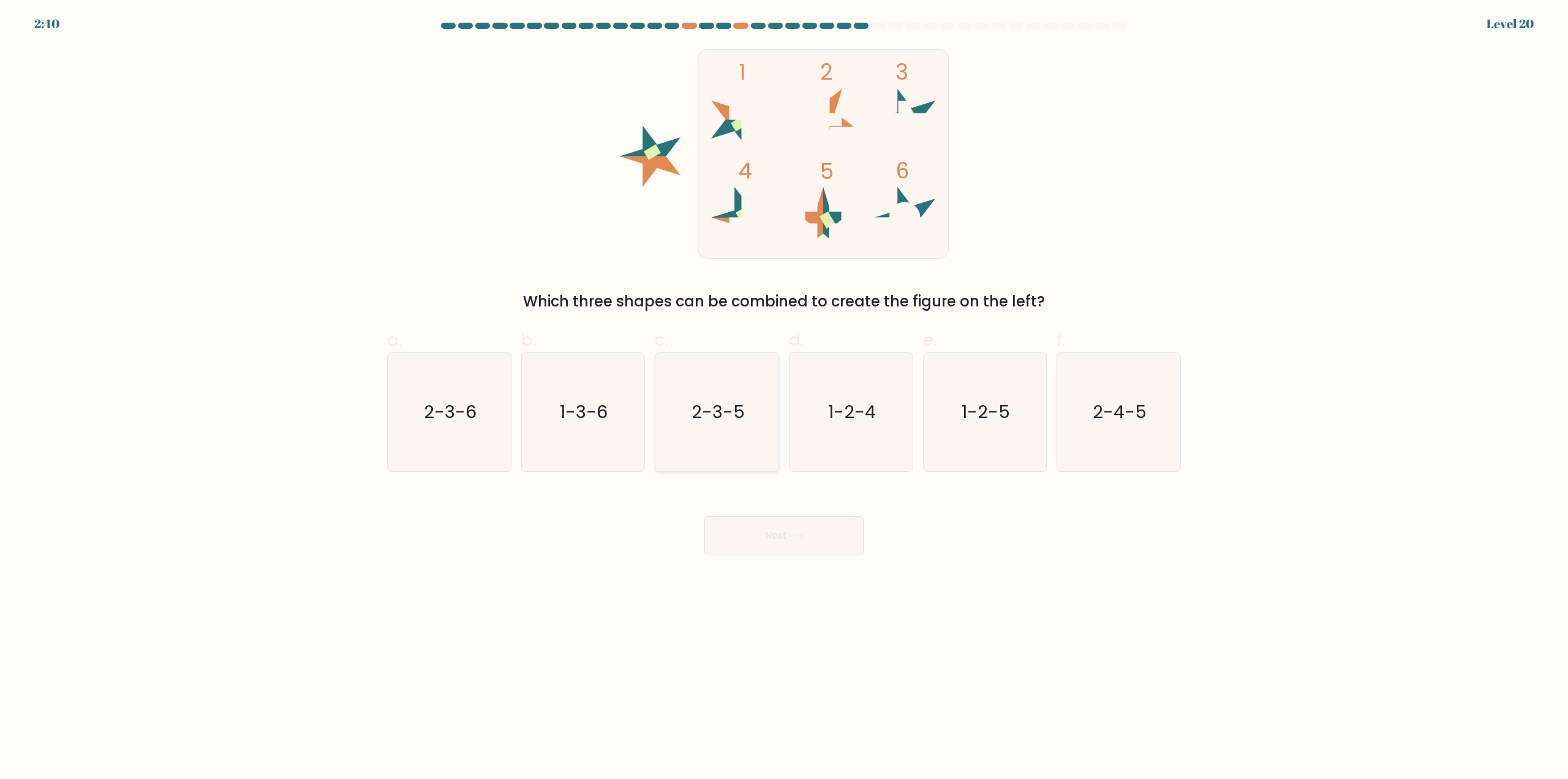
click at [718, 427] on icon "2-3-5" at bounding box center [717, 412] width 118 height 118
click at [784, 398] on input "c. 2-3-5" at bounding box center [784, 394] width 1 height 8
radio input "true"
click at [767, 534] on button "Next" at bounding box center [784, 535] width 159 height 39
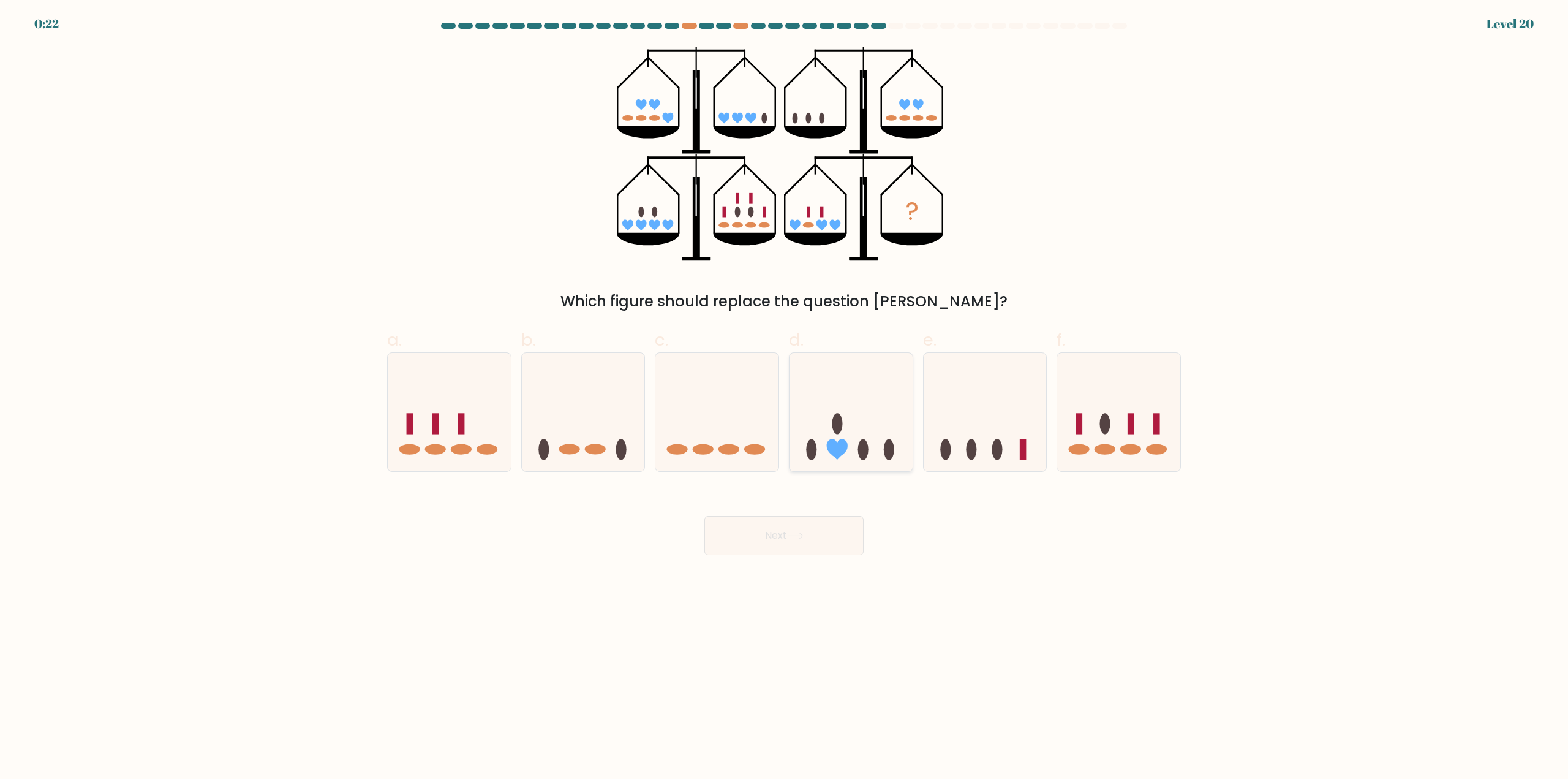
click at [837, 437] on icon at bounding box center [851, 412] width 123 height 102
click at [785, 398] on input "d." at bounding box center [784, 394] width 1 height 8
radio input "true"
click at [462, 432] on rect at bounding box center [462, 423] width 7 height 21
click at [784, 398] on input "a." at bounding box center [784, 394] width 1 height 8
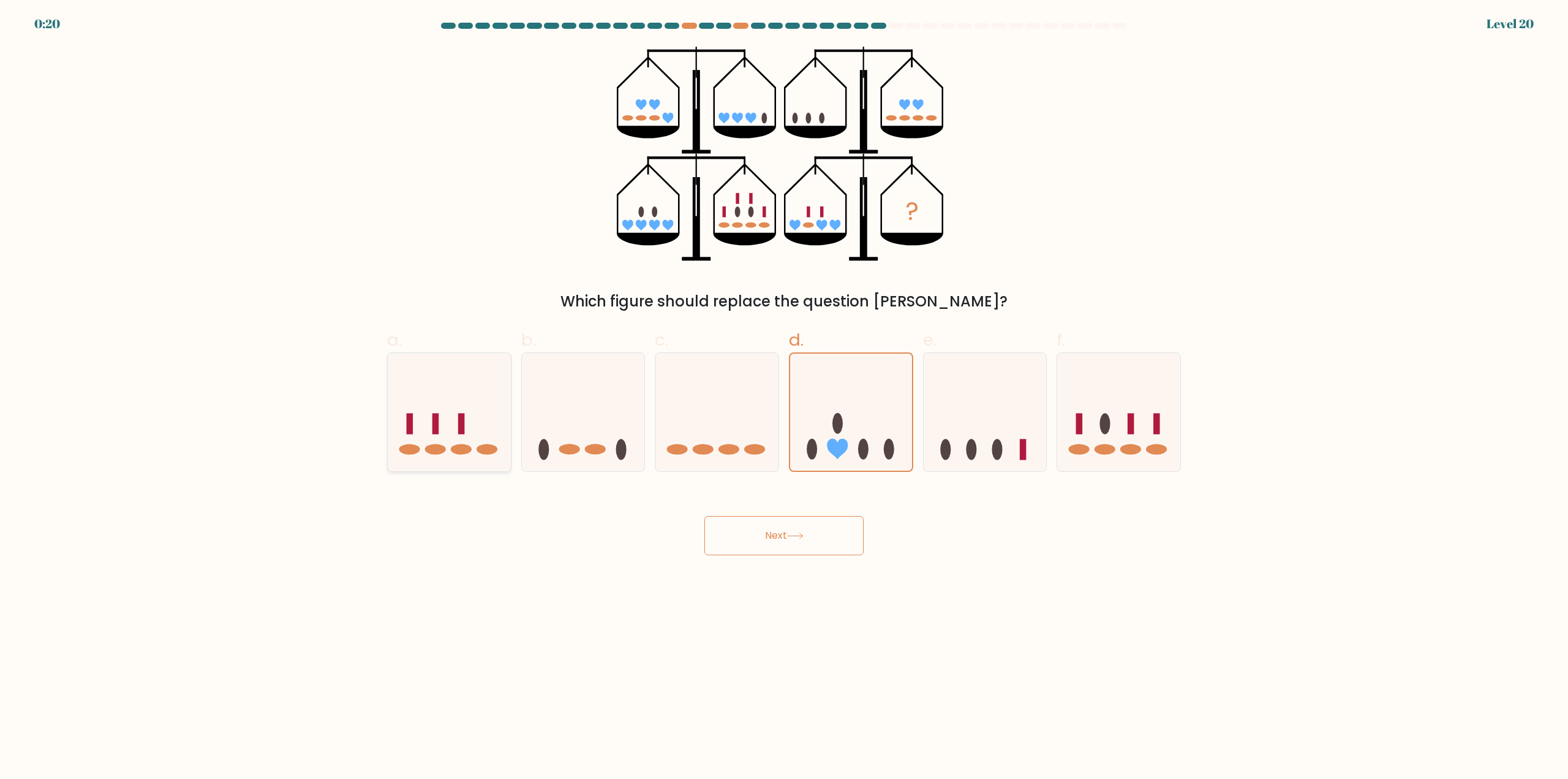
radio input "true"
click at [751, 524] on button "Next" at bounding box center [784, 535] width 159 height 39
